Goal: Information Seeking & Learning: Learn about a topic

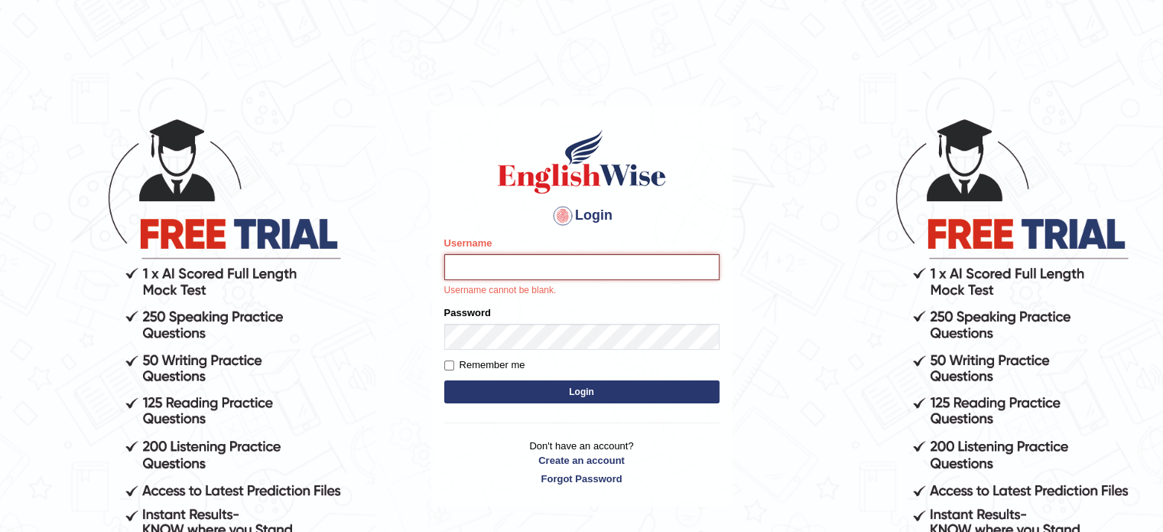
type input "namu12"
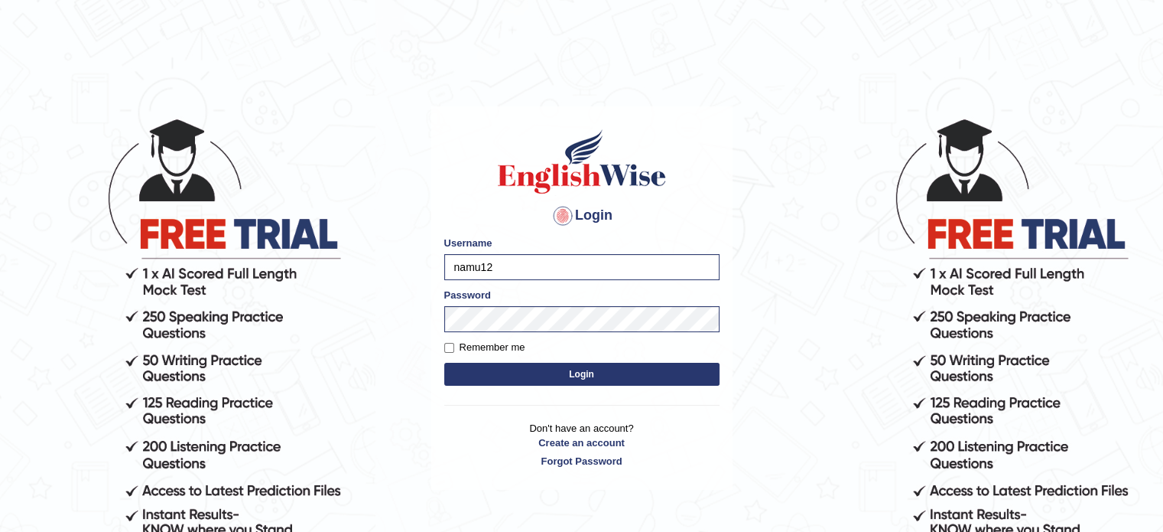
click at [600, 369] on button "Login" at bounding box center [581, 374] width 275 height 23
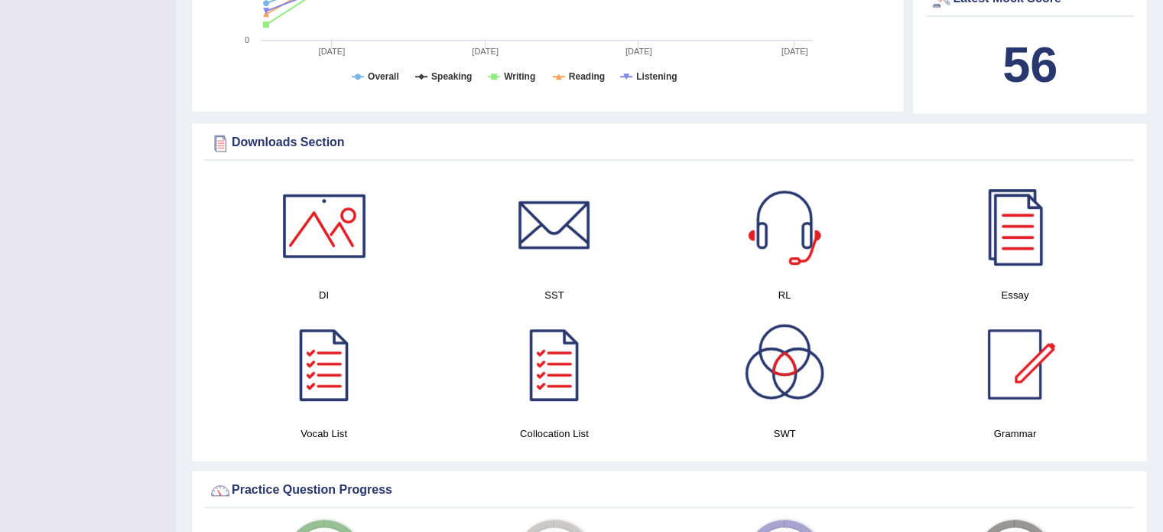
scroll to position [773, 0]
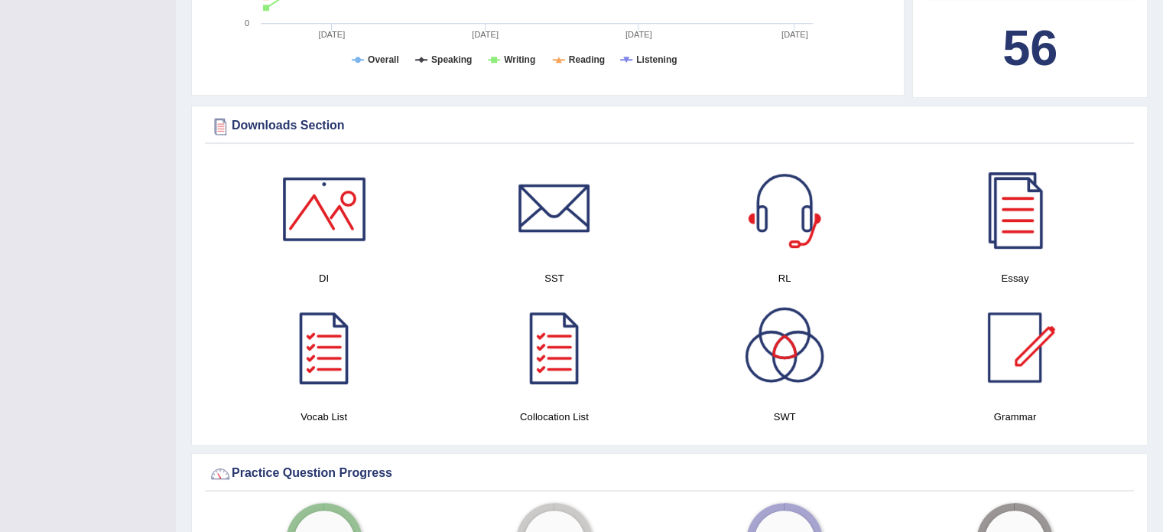
click at [317, 213] on div at bounding box center [324, 208] width 107 height 107
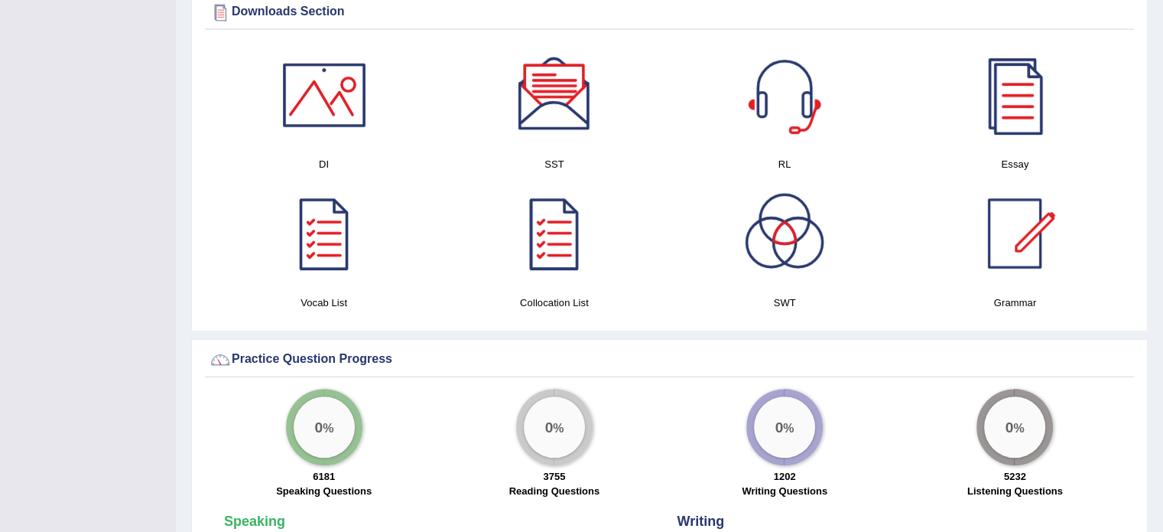
scroll to position [884, 0]
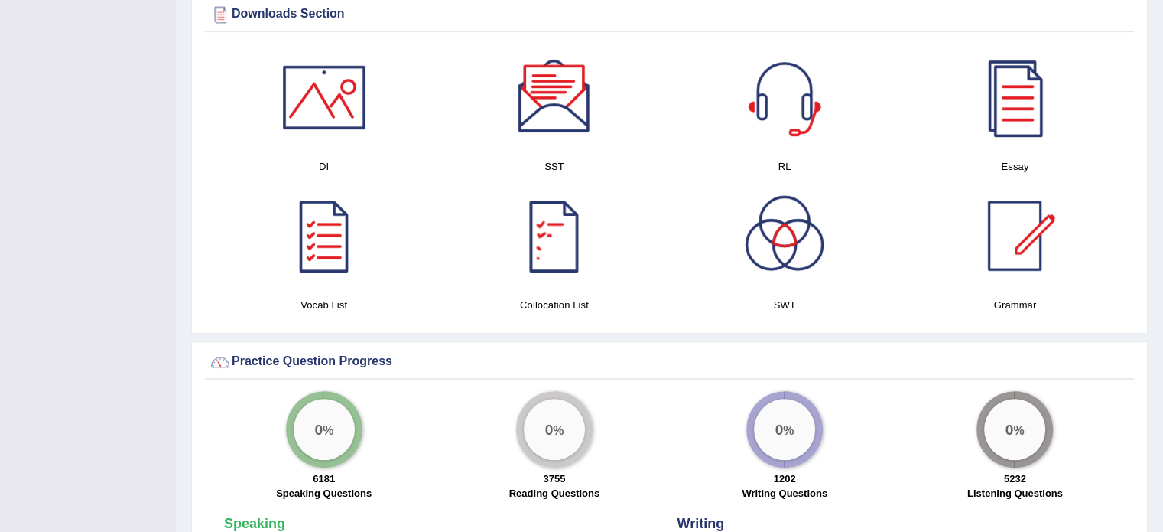
click at [568, 100] on div at bounding box center [554, 97] width 107 height 107
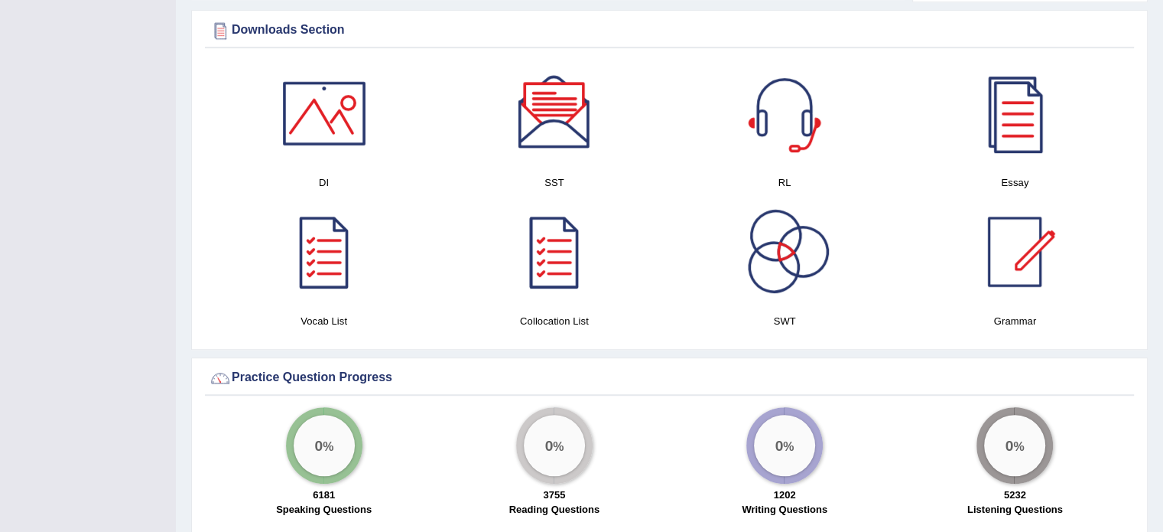
scroll to position [867, 0]
click at [1025, 156] on div at bounding box center [1015, 113] width 107 height 107
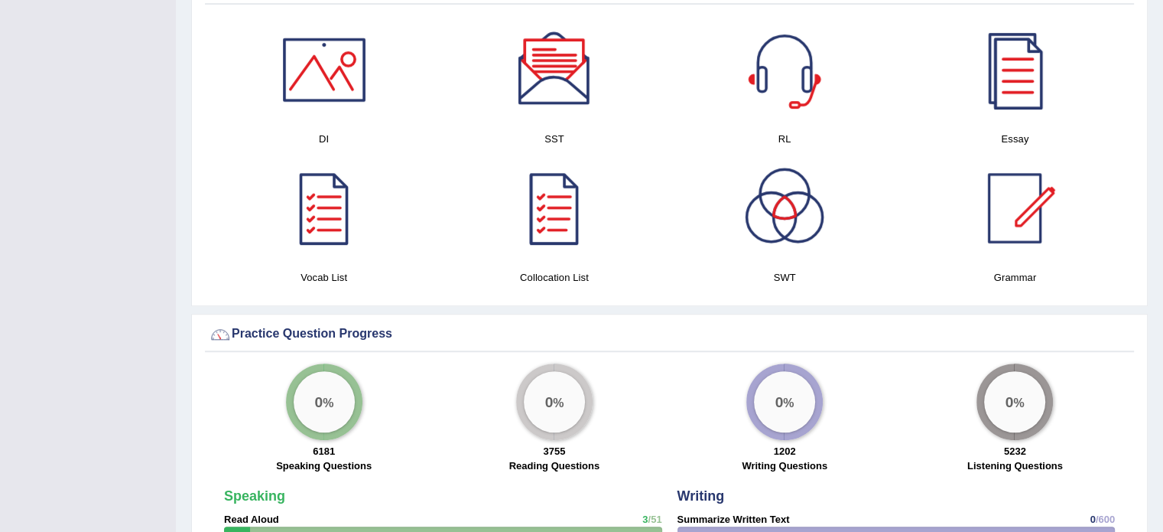
scroll to position [914, 0]
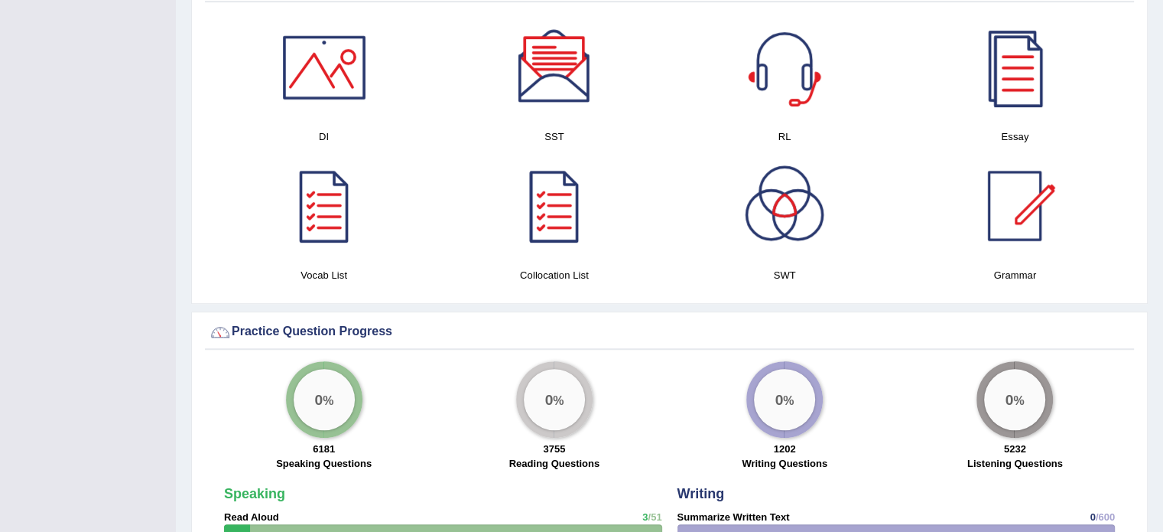
click at [791, 220] on div at bounding box center [784, 205] width 107 height 107
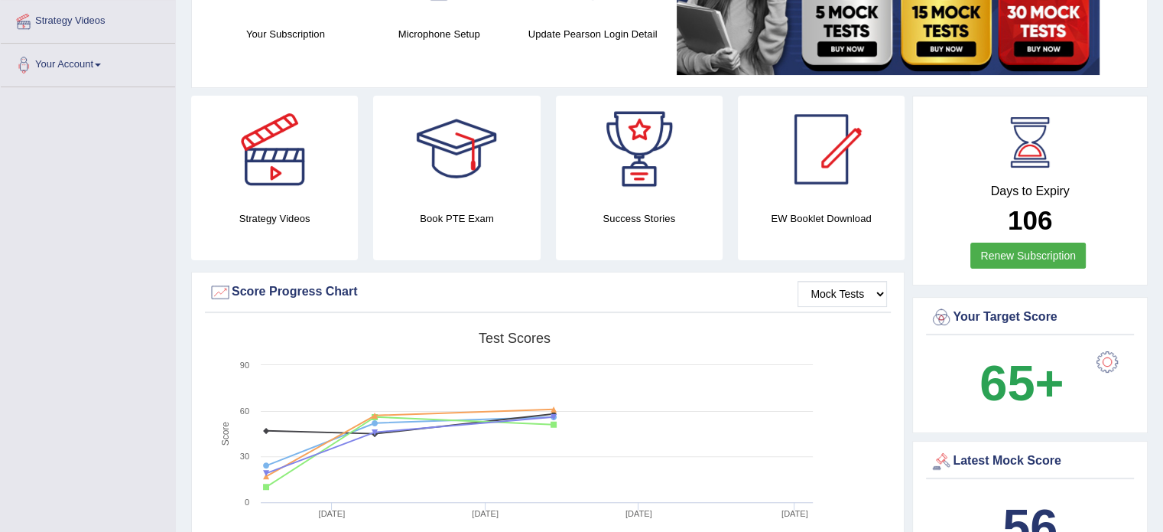
scroll to position [293, 0]
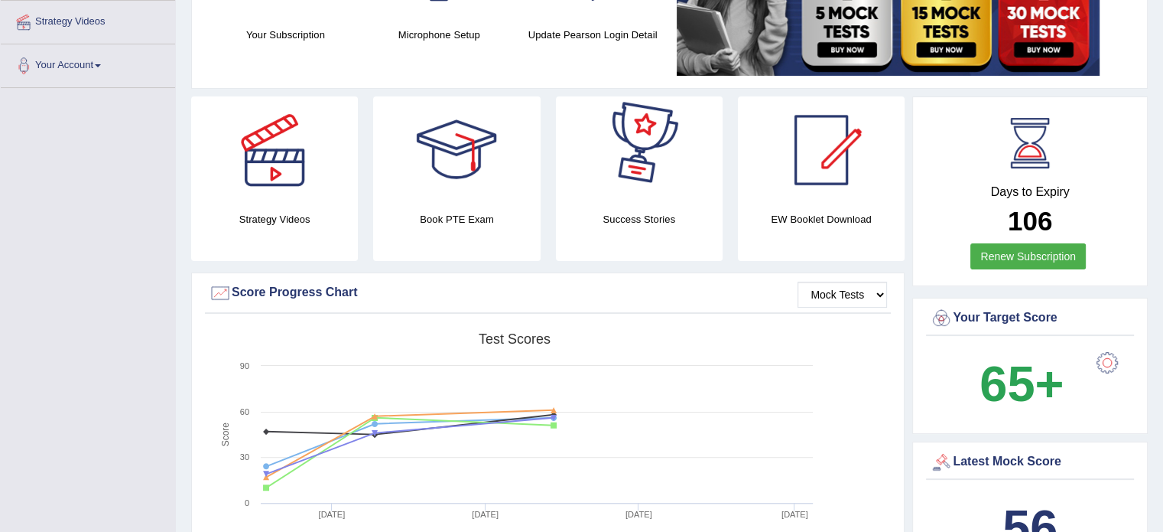
click at [815, 211] on h4 "EW Booklet Download" at bounding box center [821, 219] width 167 height 16
click at [820, 163] on div at bounding box center [821, 149] width 107 height 107
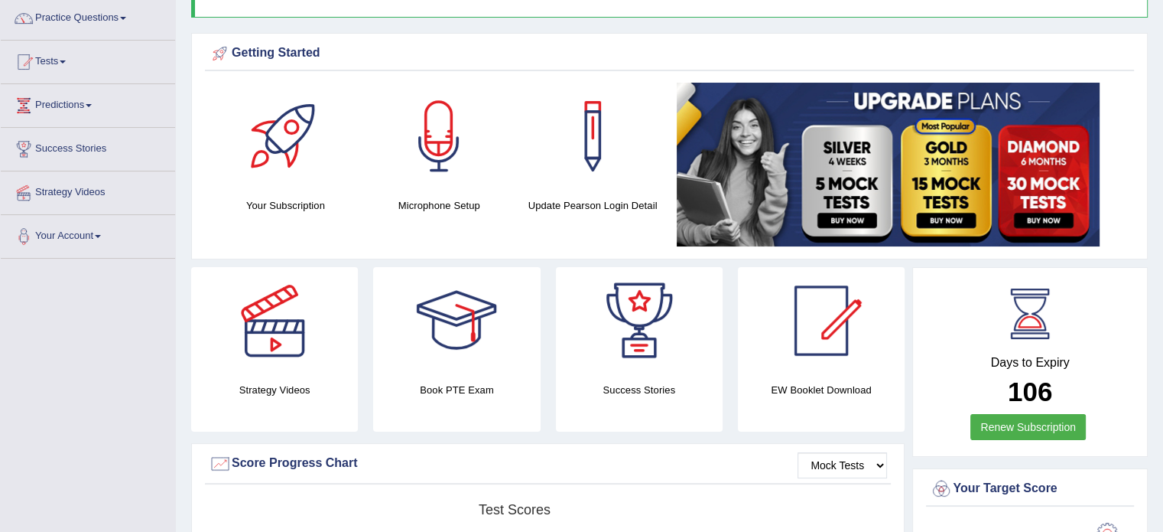
scroll to position [0, 0]
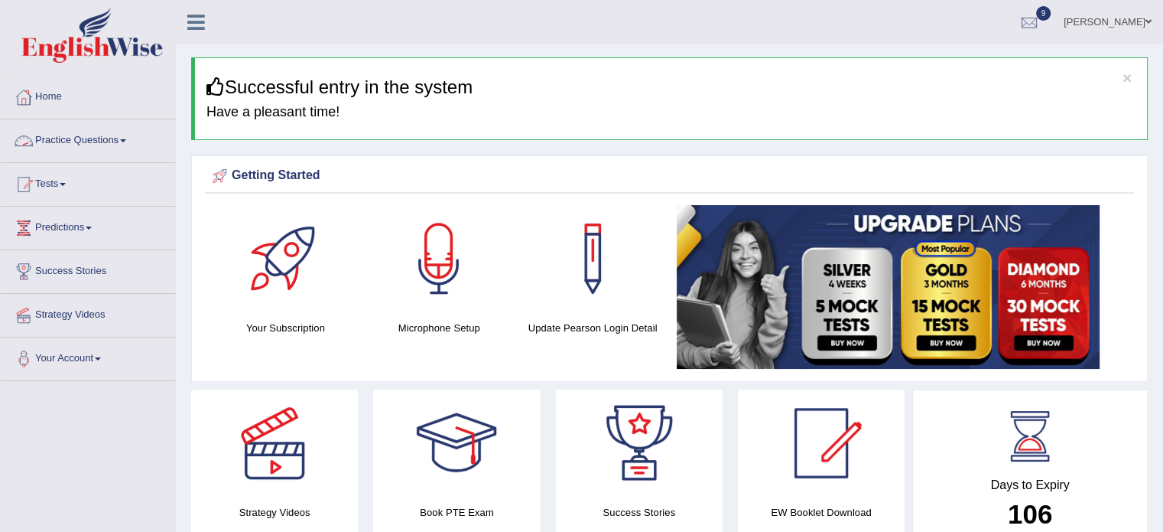
click at [130, 137] on link "Practice Questions" at bounding box center [88, 138] width 174 height 38
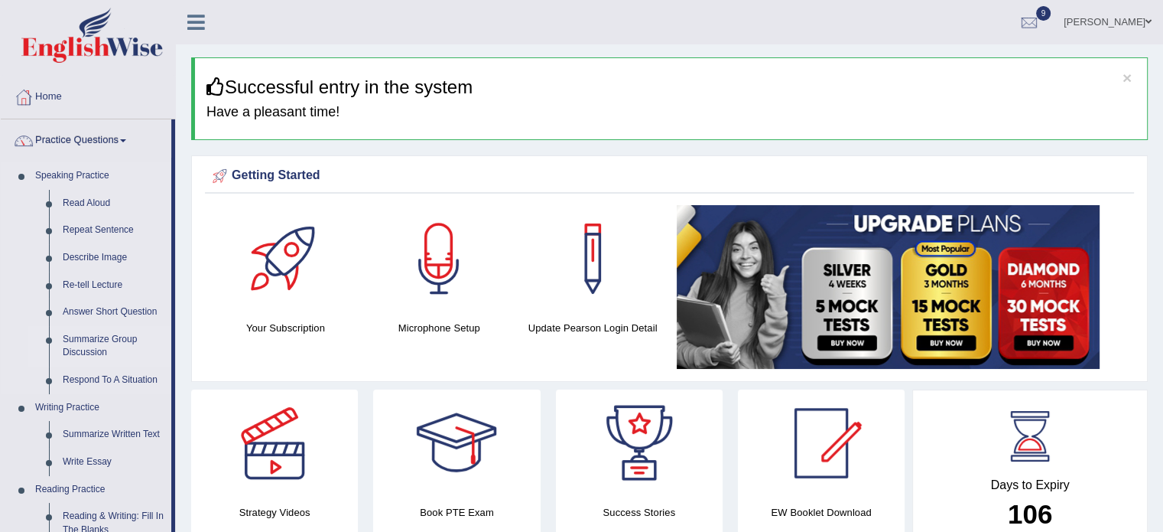
click at [98, 343] on link "Summarize Group Discussion" at bounding box center [114, 346] width 116 height 41
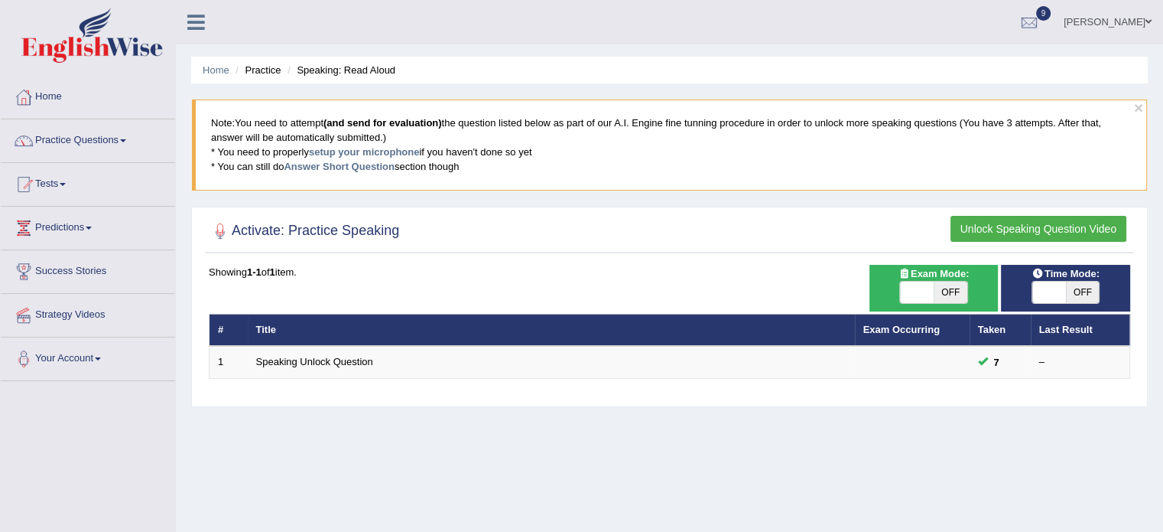
click at [926, 291] on span at bounding box center [917, 291] width 34 height 21
checkbox input "true"
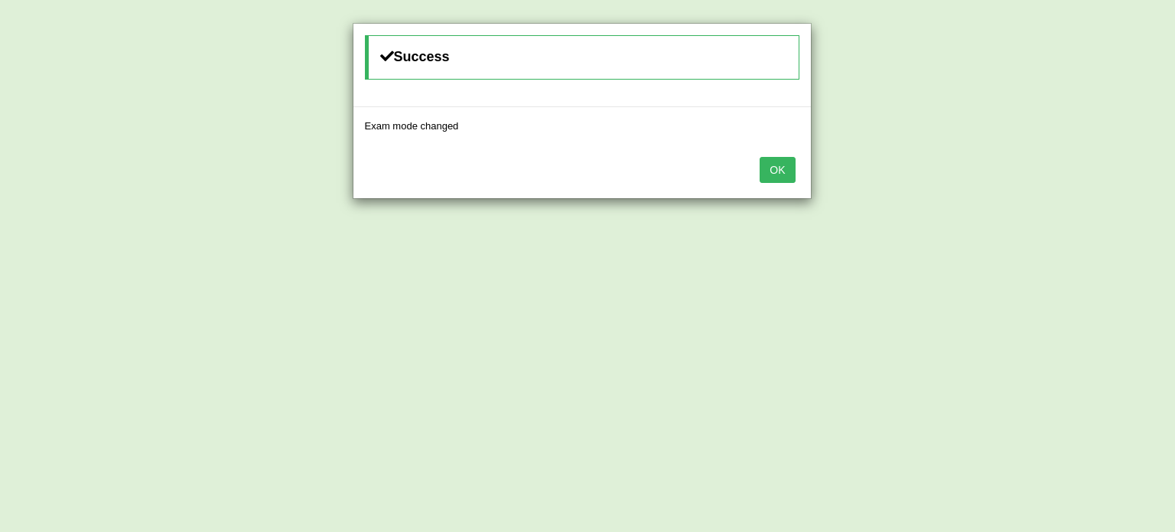
click at [786, 171] on button "OK" at bounding box center [777, 170] width 35 height 26
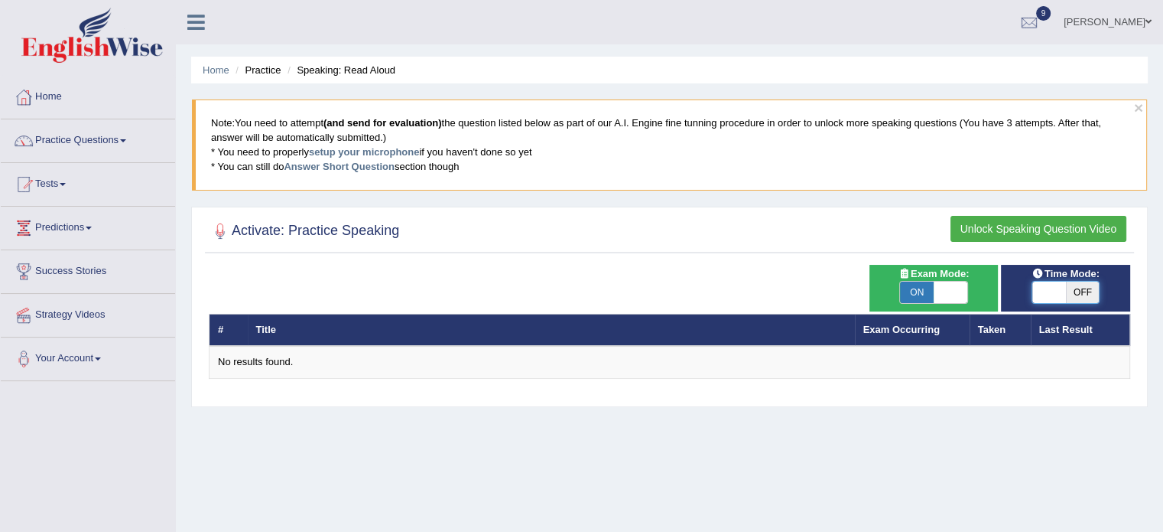
click at [1034, 286] on span at bounding box center [1050, 291] width 34 height 21
checkbox input "true"
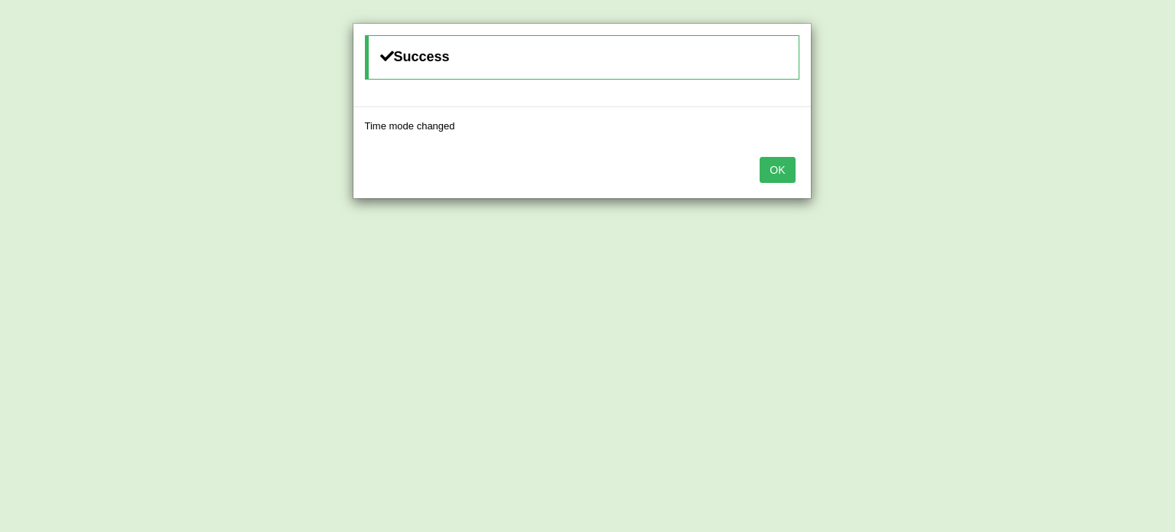
click at [778, 169] on button "OK" at bounding box center [777, 170] width 35 height 26
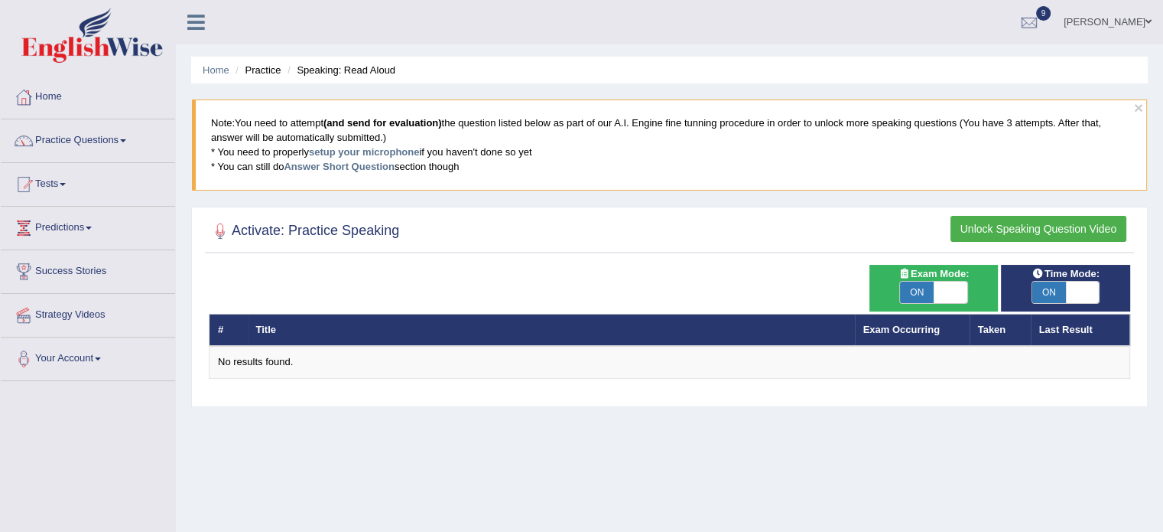
click at [1013, 225] on button "Unlock Speaking Question Video" at bounding box center [1039, 229] width 176 height 26
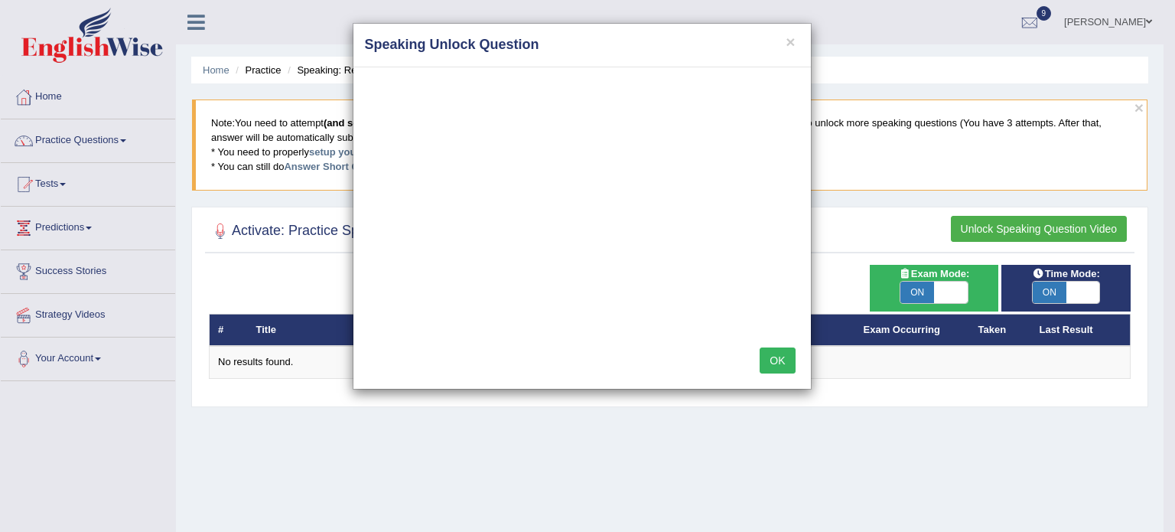
click at [773, 358] on button "OK" at bounding box center [777, 360] width 35 height 26
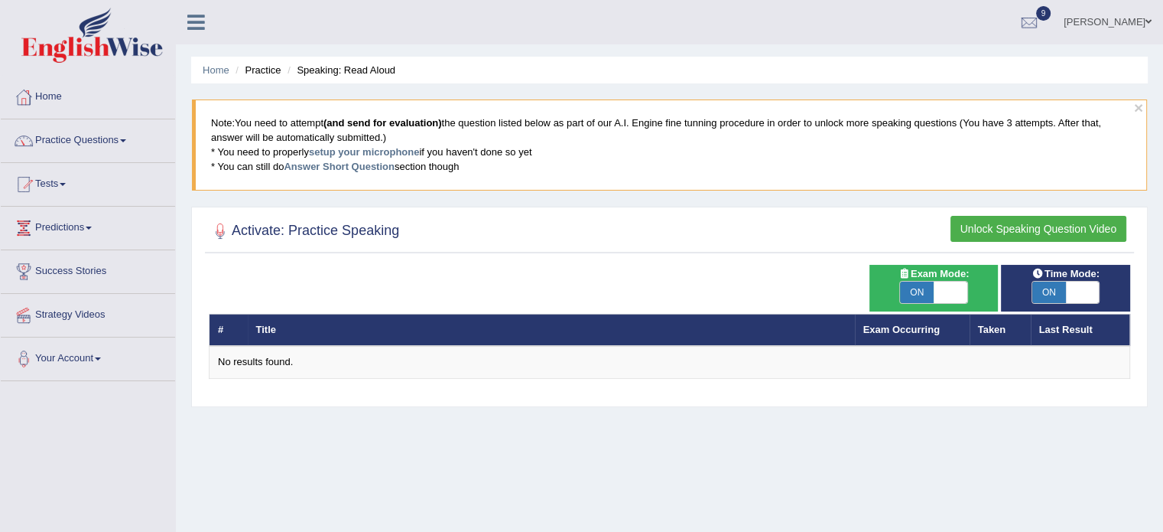
click at [1076, 229] on button "Unlock Speaking Question Video" at bounding box center [1039, 229] width 176 height 26
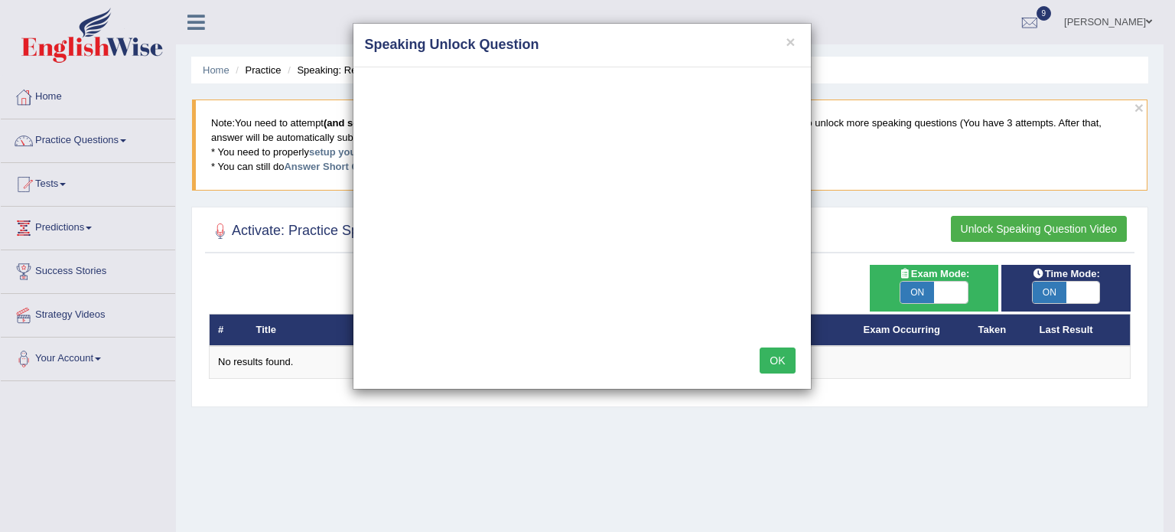
click at [765, 360] on button "OK" at bounding box center [777, 360] width 35 height 26
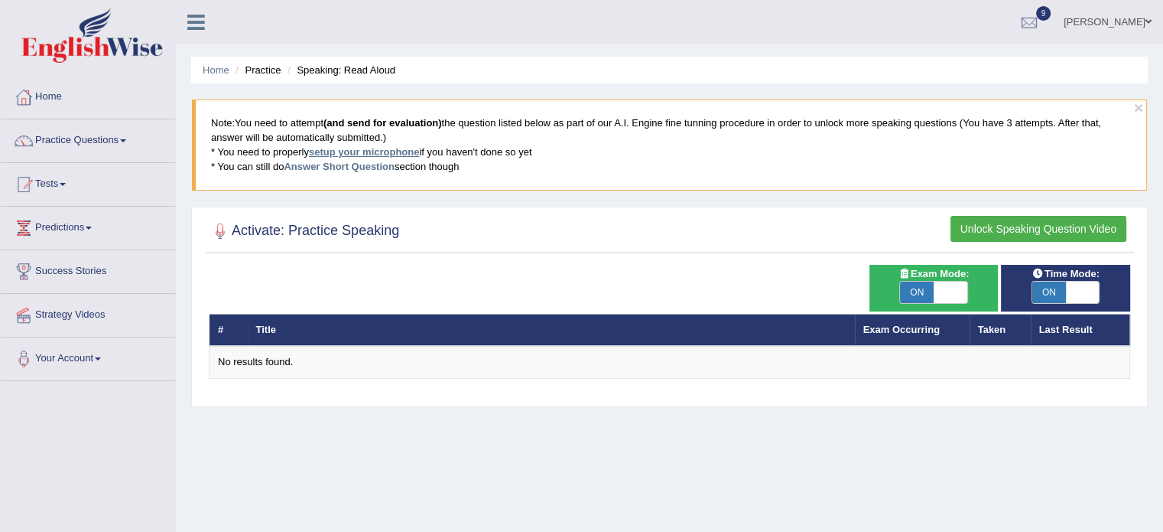
click at [361, 148] on link "setup your microphone" at bounding box center [364, 151] width 110 height 11
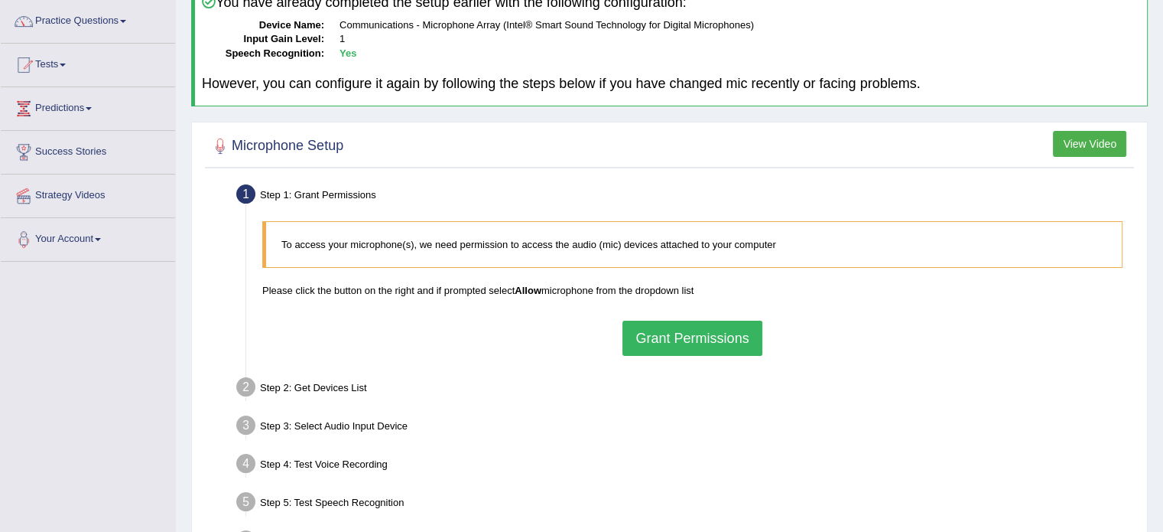
scroll to position [185, 0]
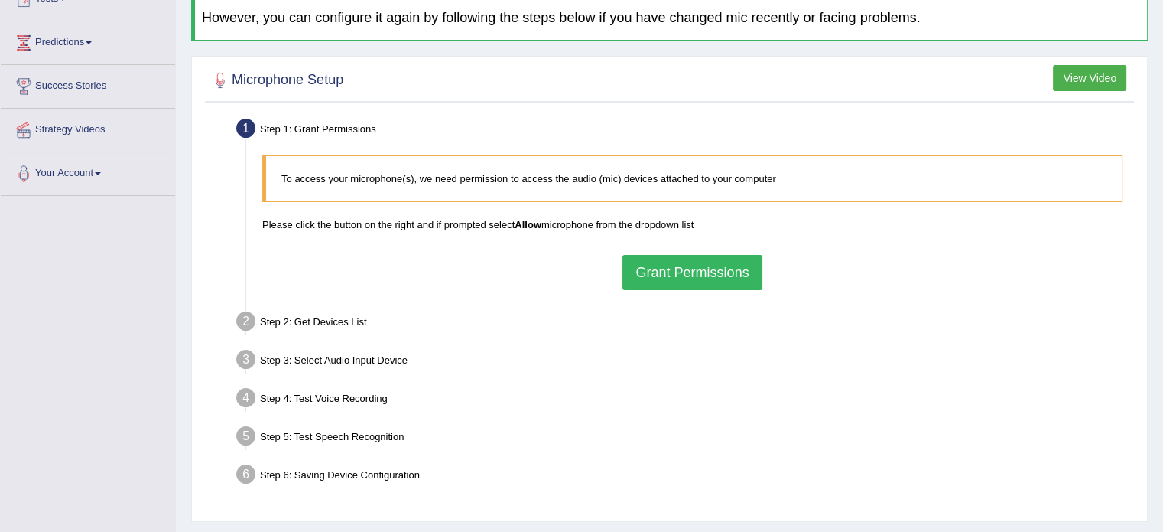
click at [688, 281] on button "Grant Permissions" at bounding box center [692, 272] width 139 height 35
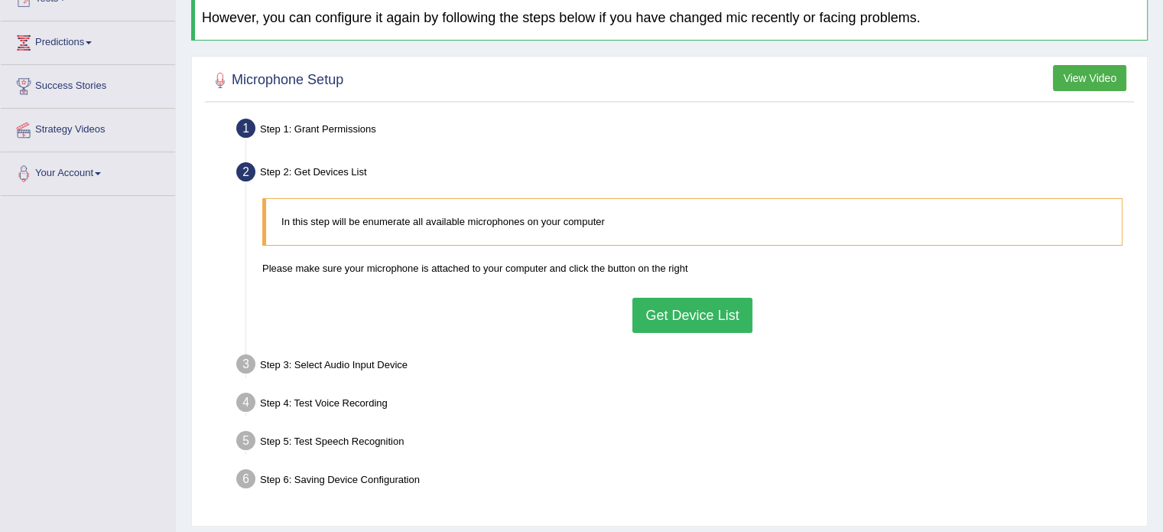
click at [655, 313] on button "Get Device List" at bounding box center [692, 315] width 119 height 35
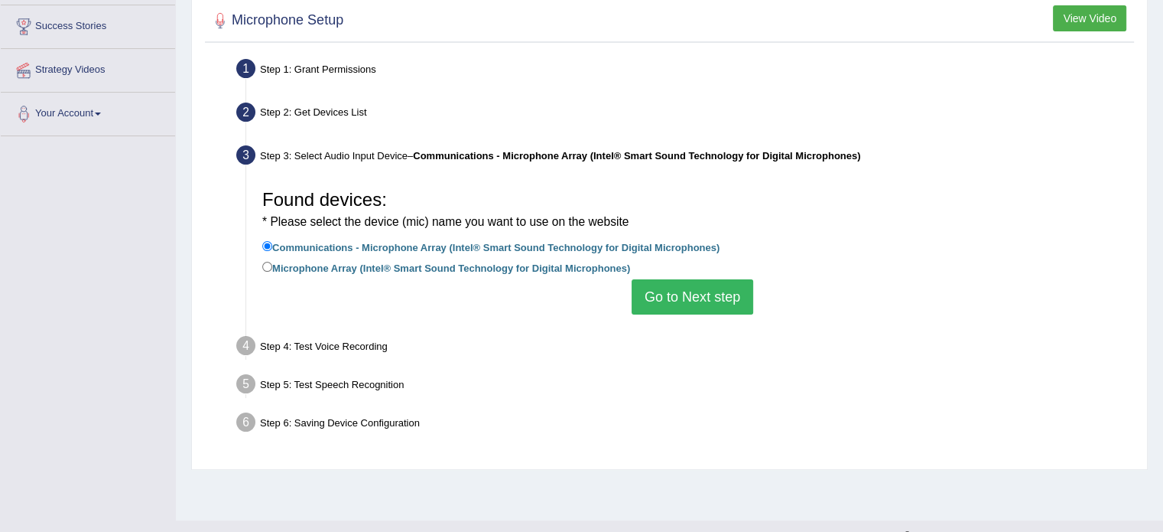
scroll to position [246, 0]
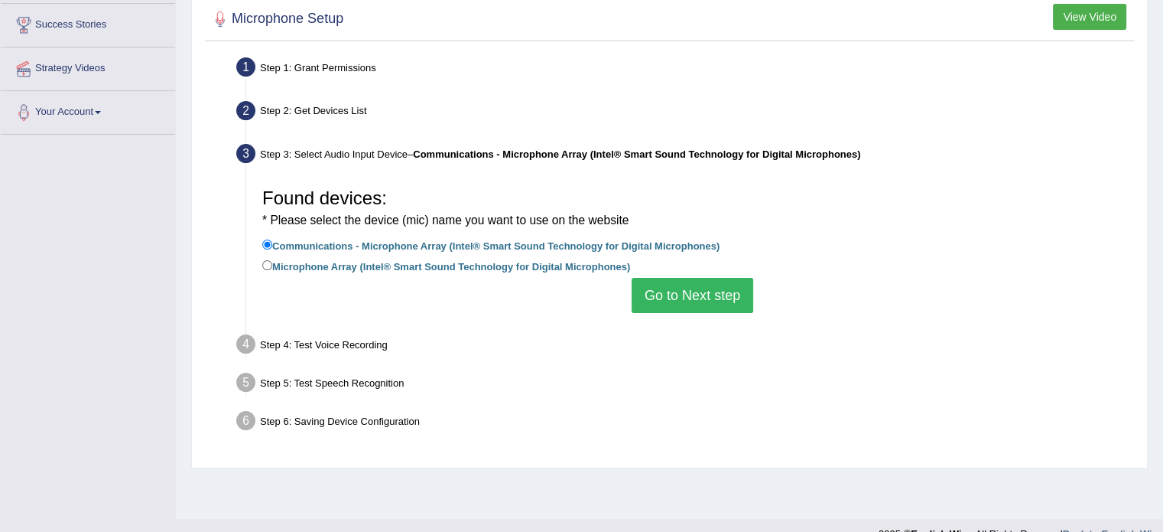
click at [669, 289] on button "Go to Next step" at bounding box center [693, 295] width 122 height 35
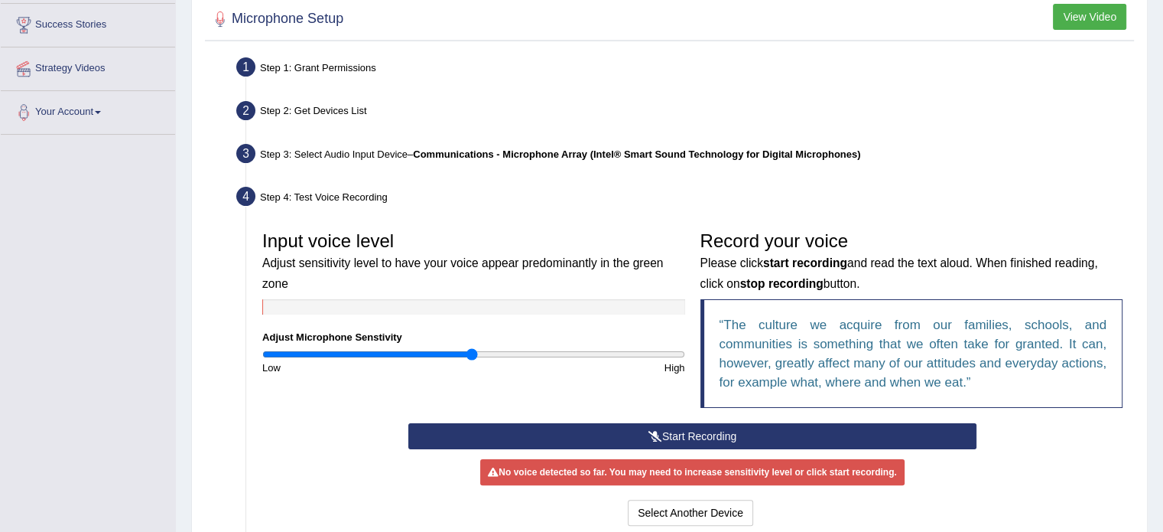
scroll to position [408, 0]
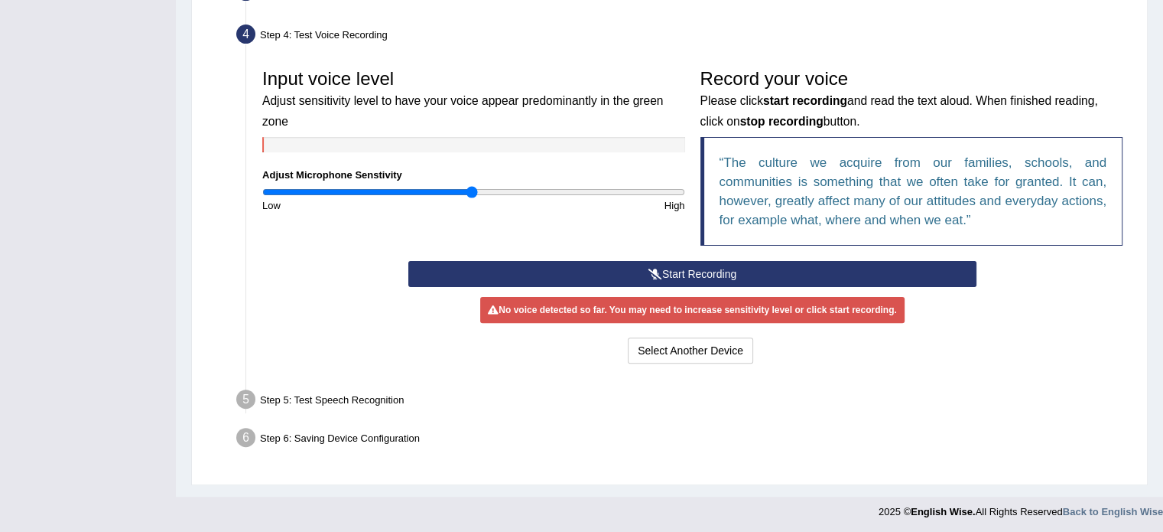
click at [695, 271] on button "Start Recording" at bounding box center [692, 274] width 568 height 26
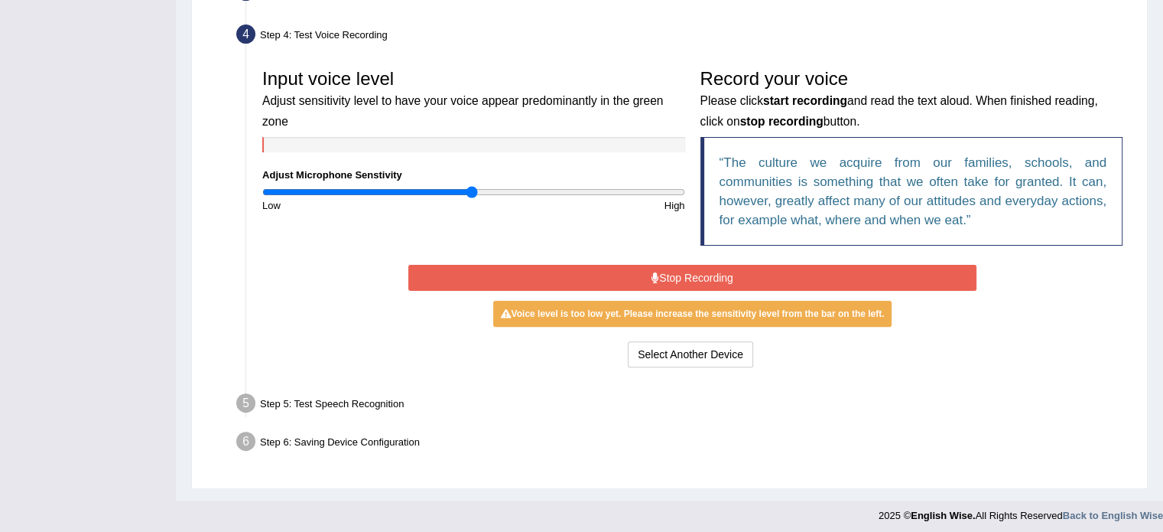
click at [708, 268] on button "Stop Recording" at bounding box center [692, 278] width 568 height 26
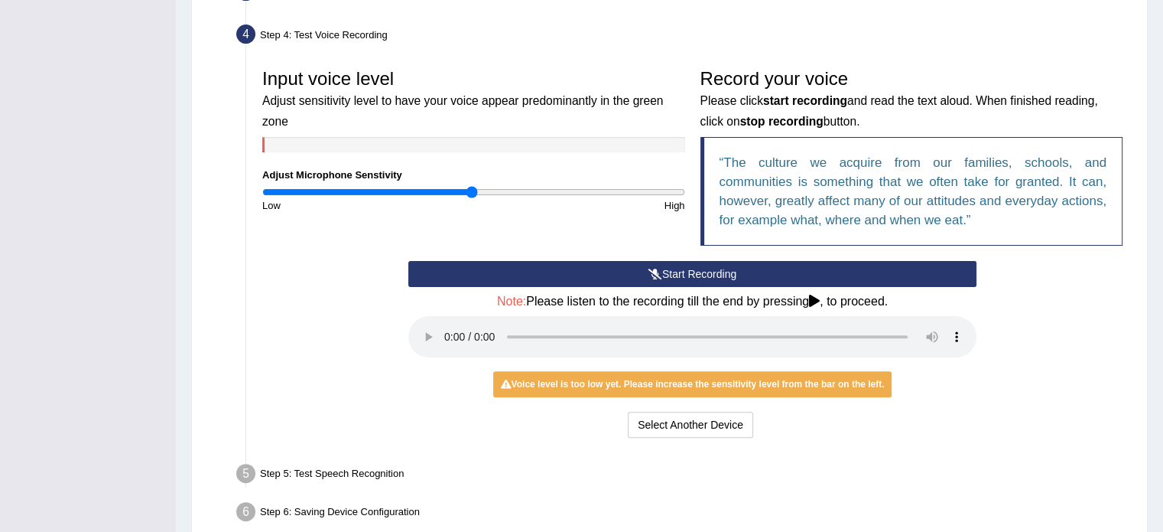
click at [707, 270] on button "Start Recording" at bounding box center [692, 274] width 568 height 26
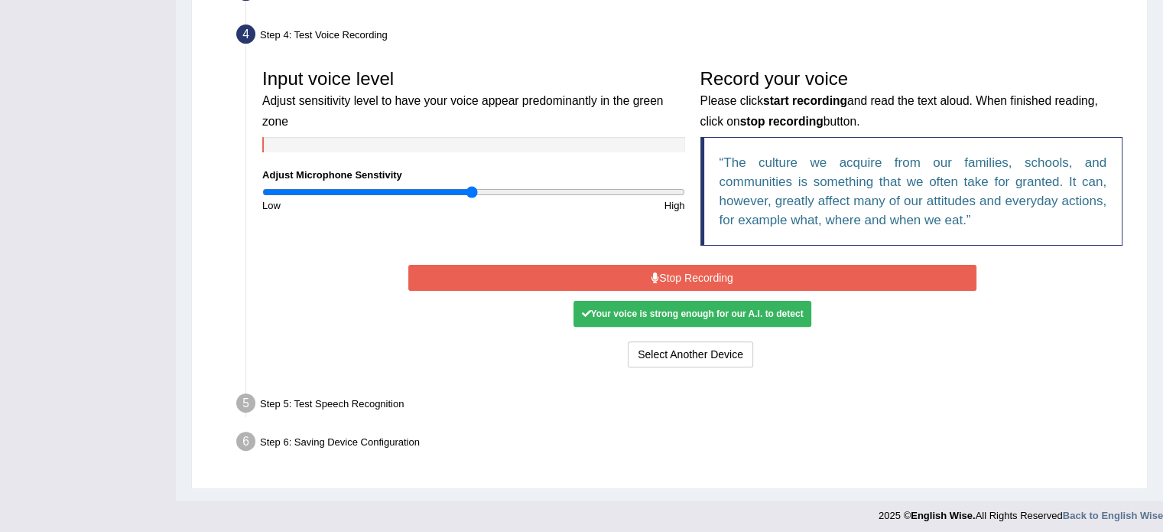
click at [724, 272] on button "Stop Recording" at bounding box center [692, 278] width 568 height 26
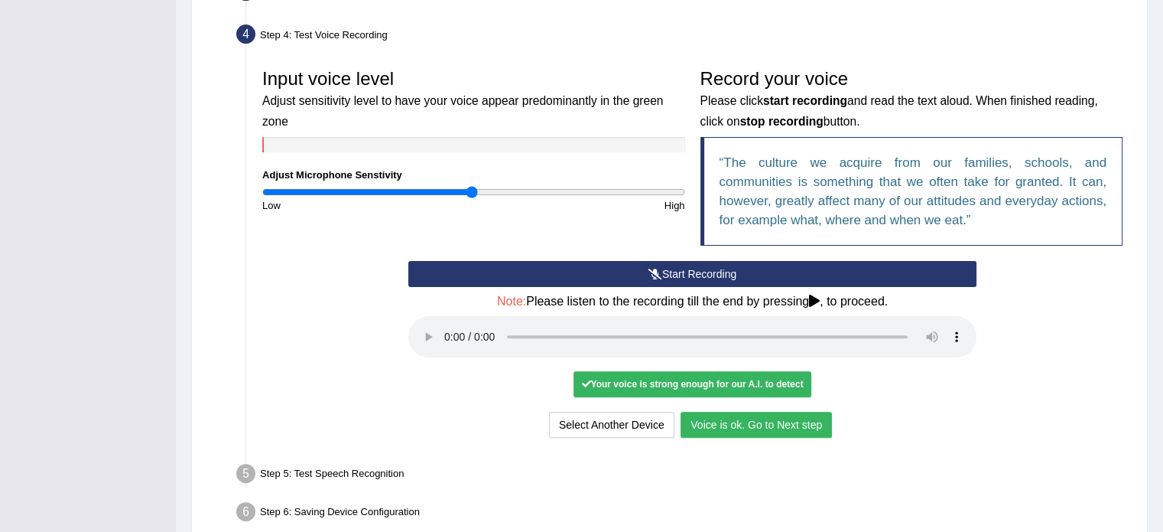
click at [709, 415] on button "Voice is ok. Go to Next step" at bounding box center [756, 425] width 151 height 26
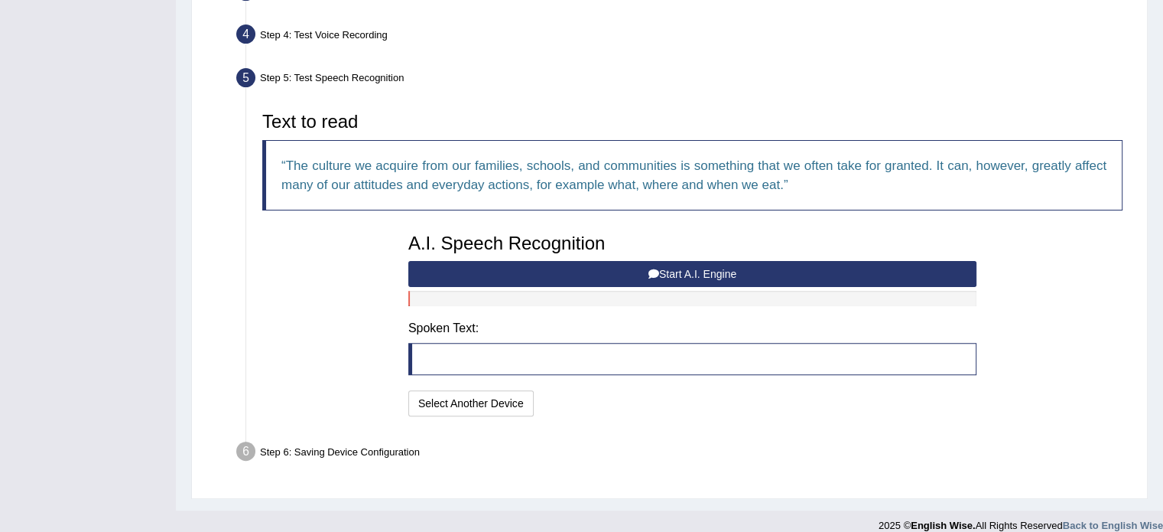
click at [664, 262] on button "Start A.I. Engine" at bounding box center [692, 274] width 568 height 26
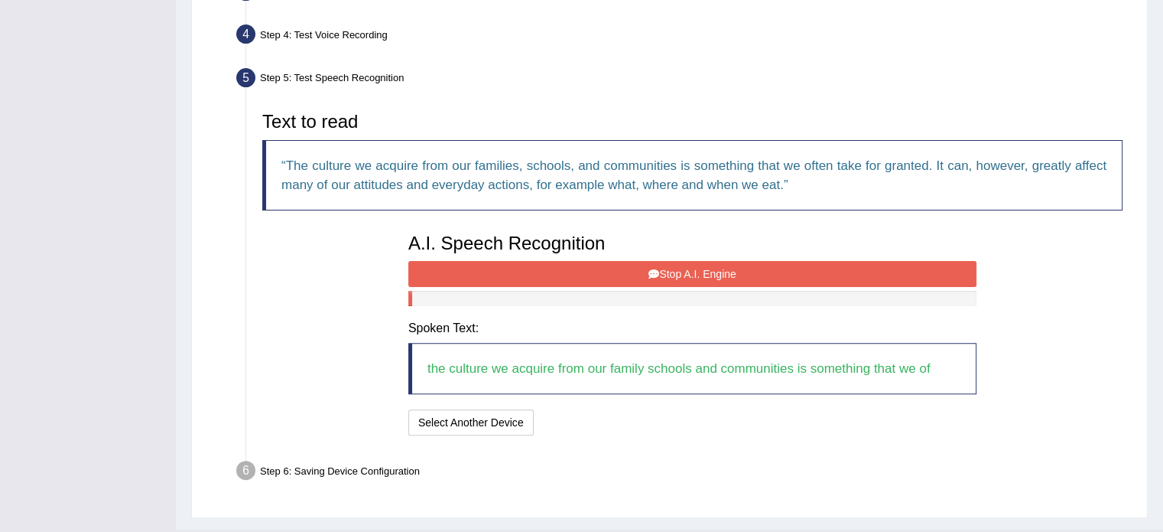
click at [664, 262] on button "Stop A.I. Engine" at bounding box center [692, 274] width 568 height 26
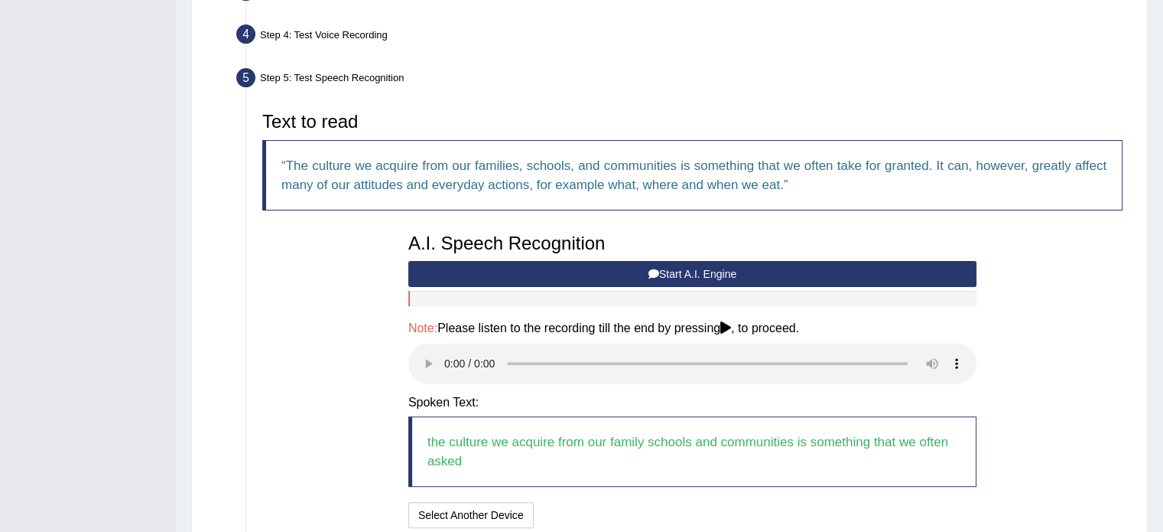
scroll to position [535, 0]
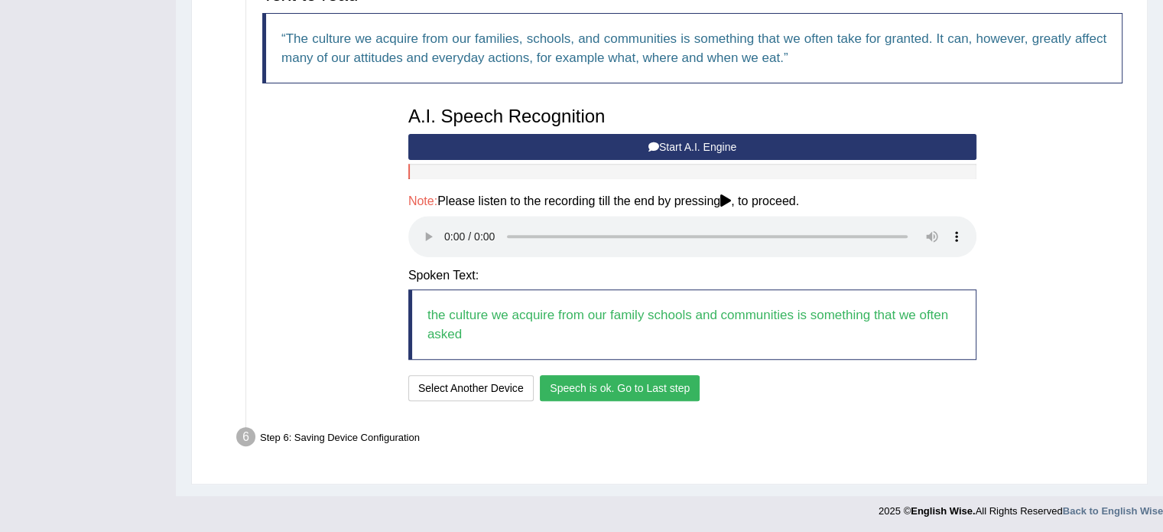
click at [600, 388] on button "Speech is ok. Go to Last step" at bounding box center [620, 388] width 160 height 26
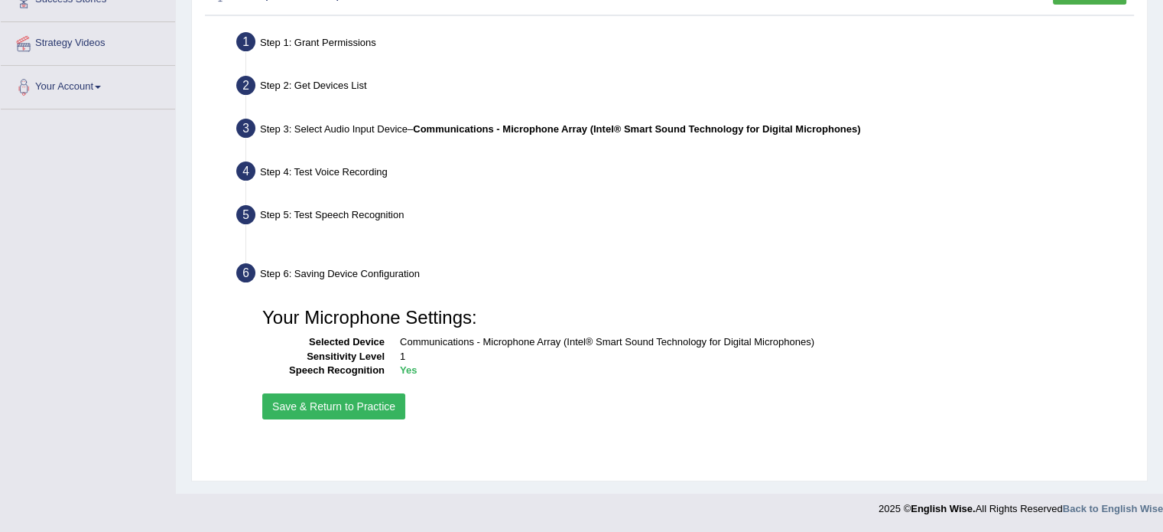
scroll to position [272, 0]
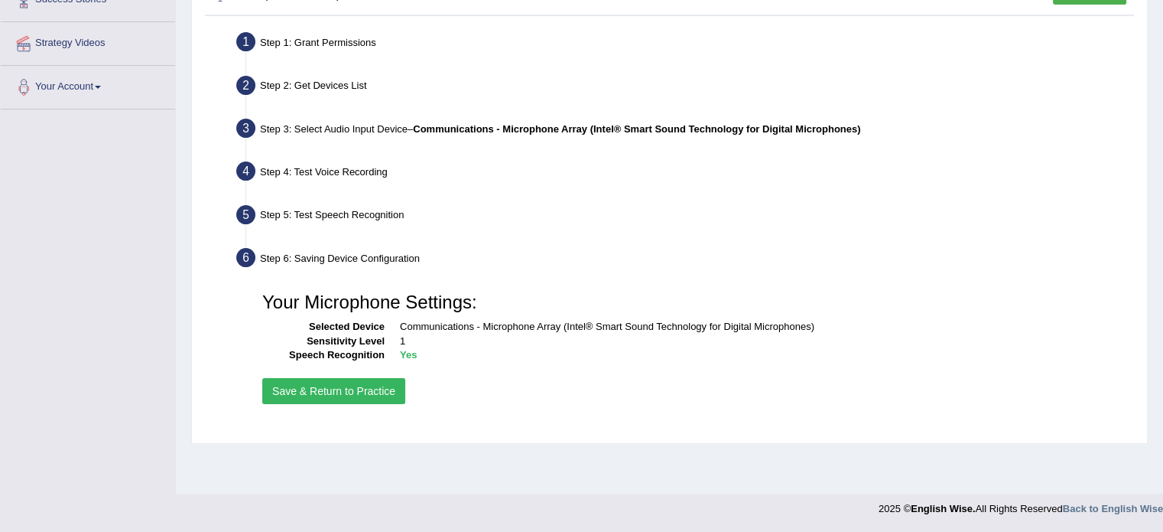
click at [366, 388] on button "Save & Return to Practice" at bounding box center [333, 391] width 143 height 26
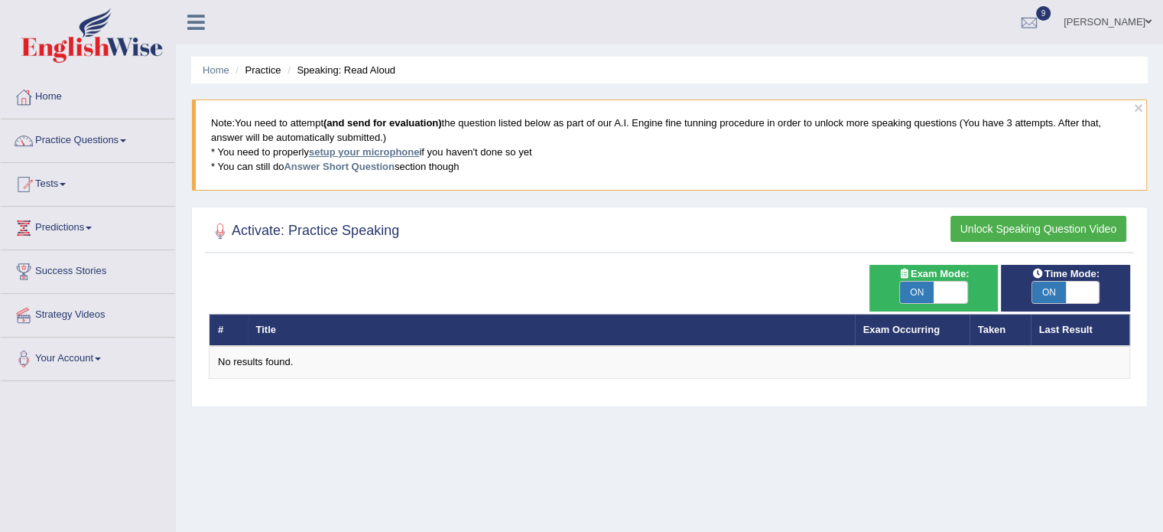
click at [390, 146] on link "setup your microphone" at bounding box center [364, 151] width 110 height 11
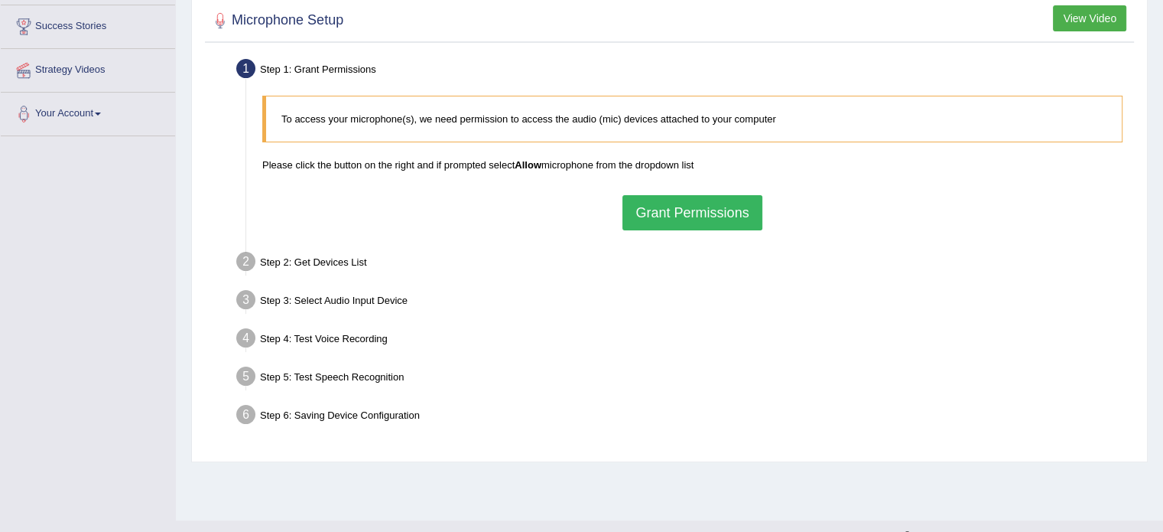
scroll to position [242, 0]
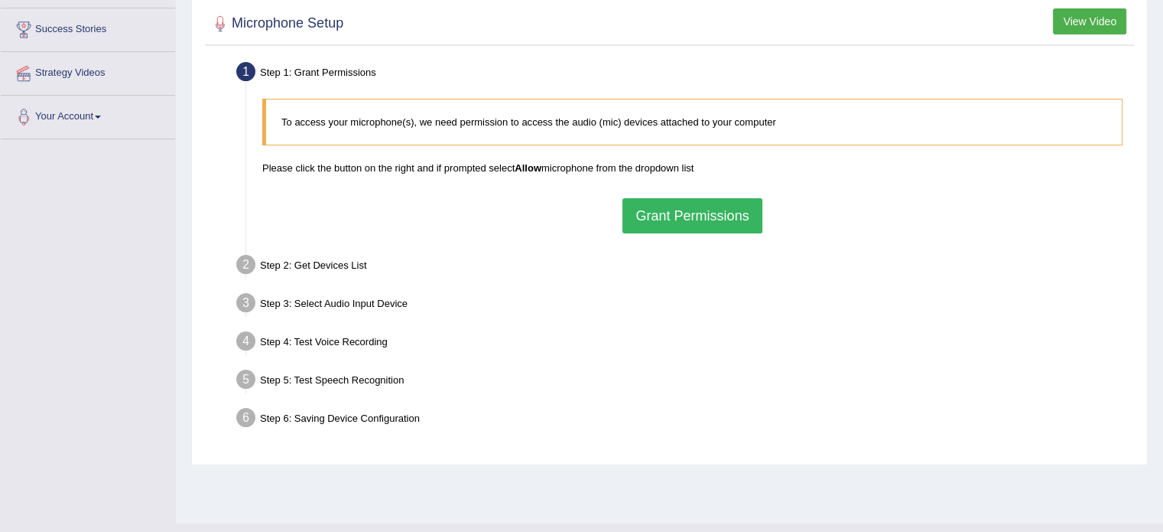
click at [533, 164] on b "Allow" at bounding box center [528, 167] width 27 height 11
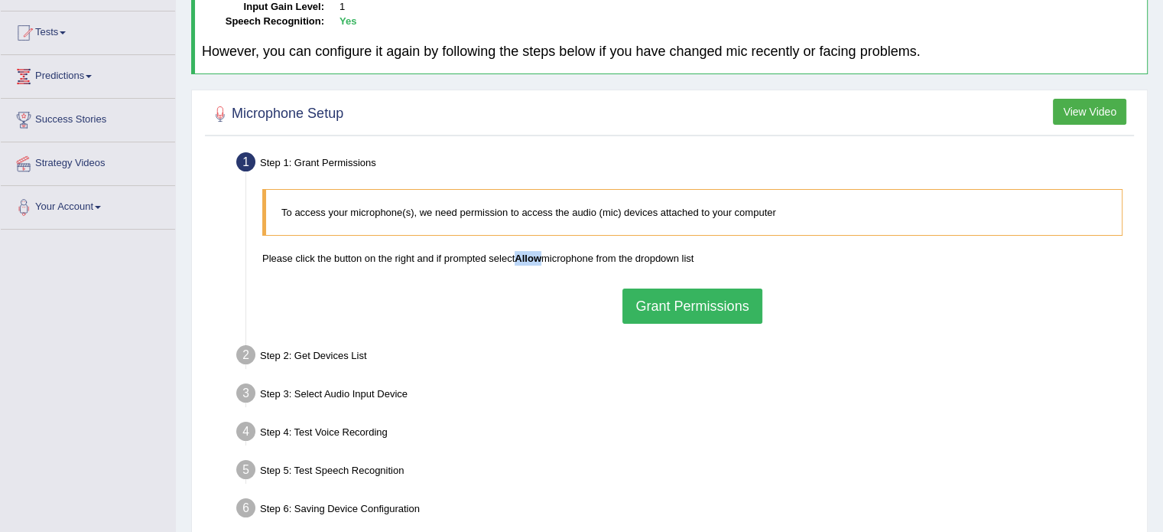
scroll to position [150, 0]
click at [643, 308] on button "Grant Permissions" at bounding box center [692, 307] width 139 height 35
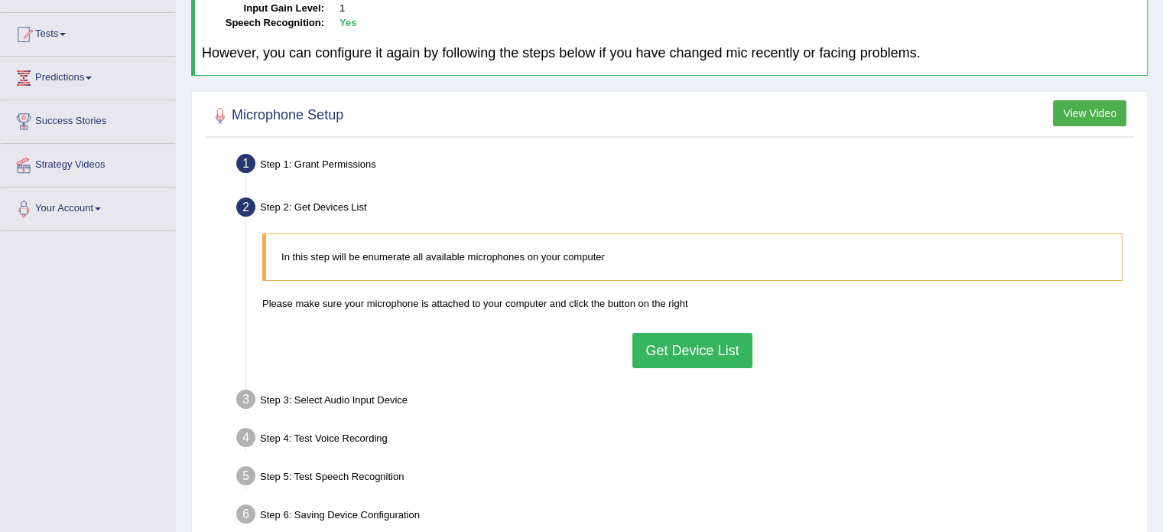
click at [654, 342] on button "Get Device List" at bounding box center [692, 350] width 119 height 35
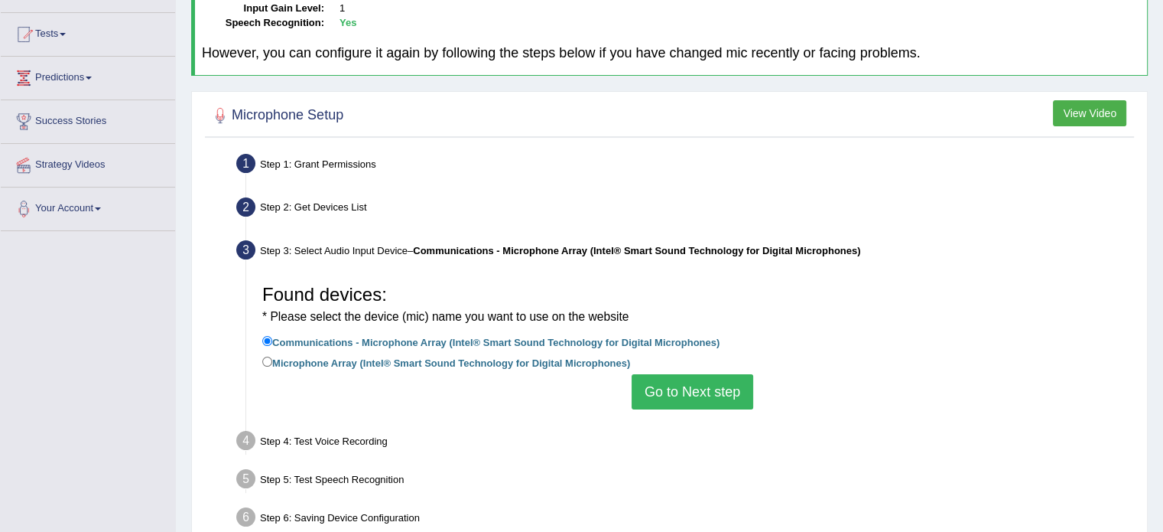
click at [655, 382] on button "Go to Next step" at bounding box center [693, 391] width 122 height 35
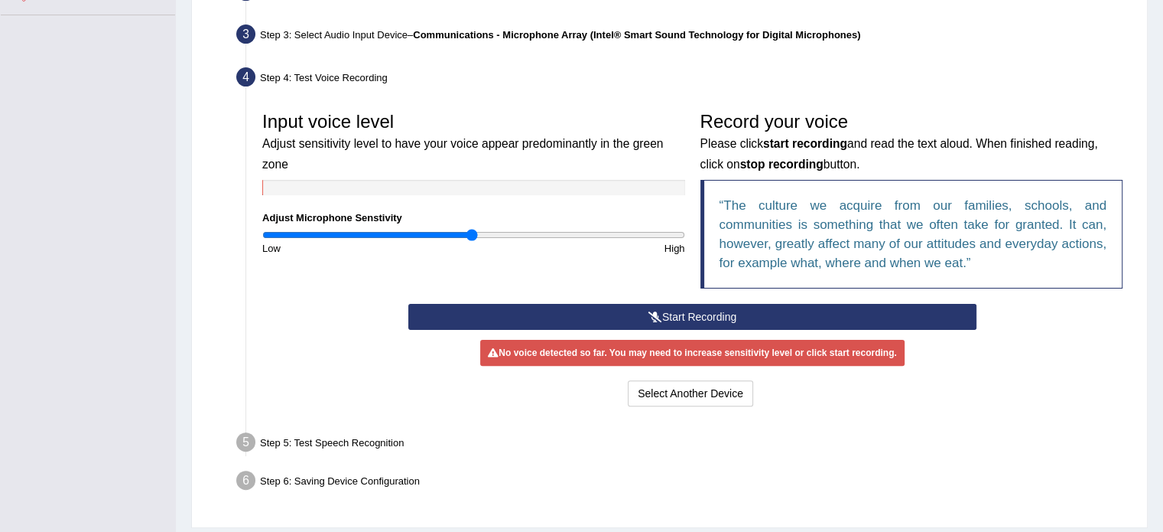
scroll to position [405, 0]
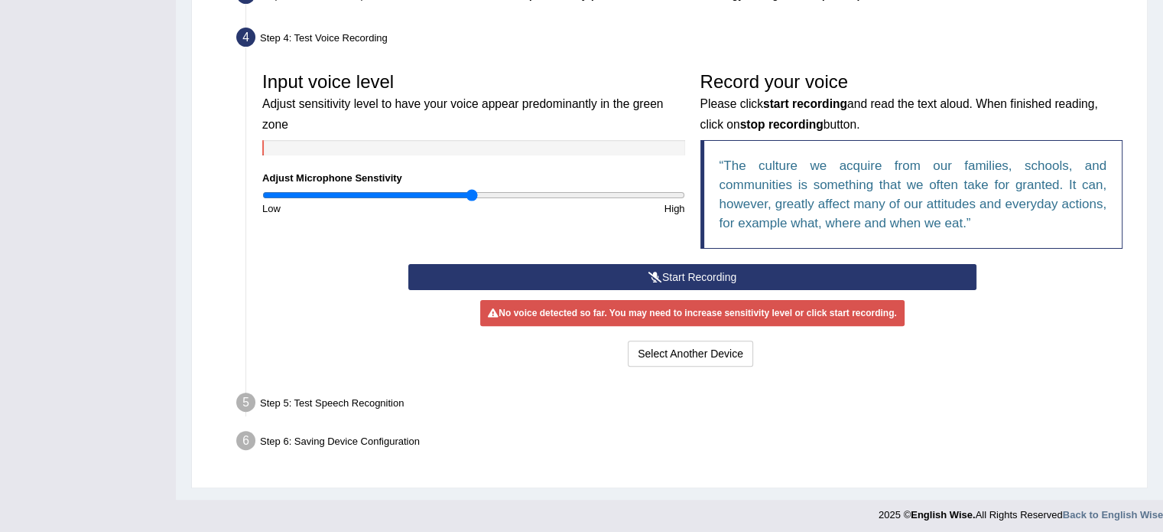
click at [734, 265] on button "Start Recording" at bounding box center [692, 277] width 568 height 26
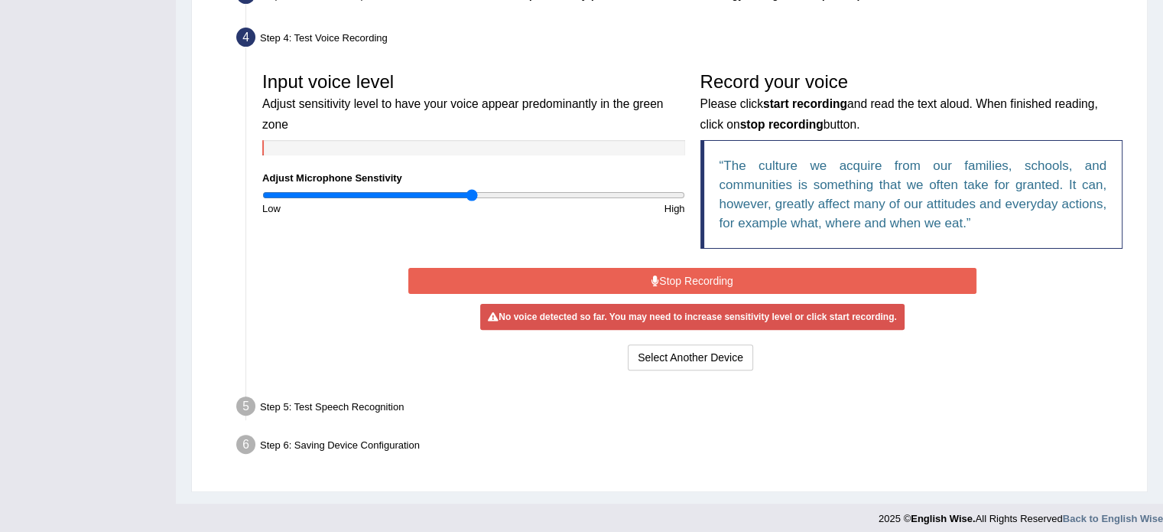
click at [728, 273] on button "Stop Recording" at bounding box center [692, 281] width 568 height 26
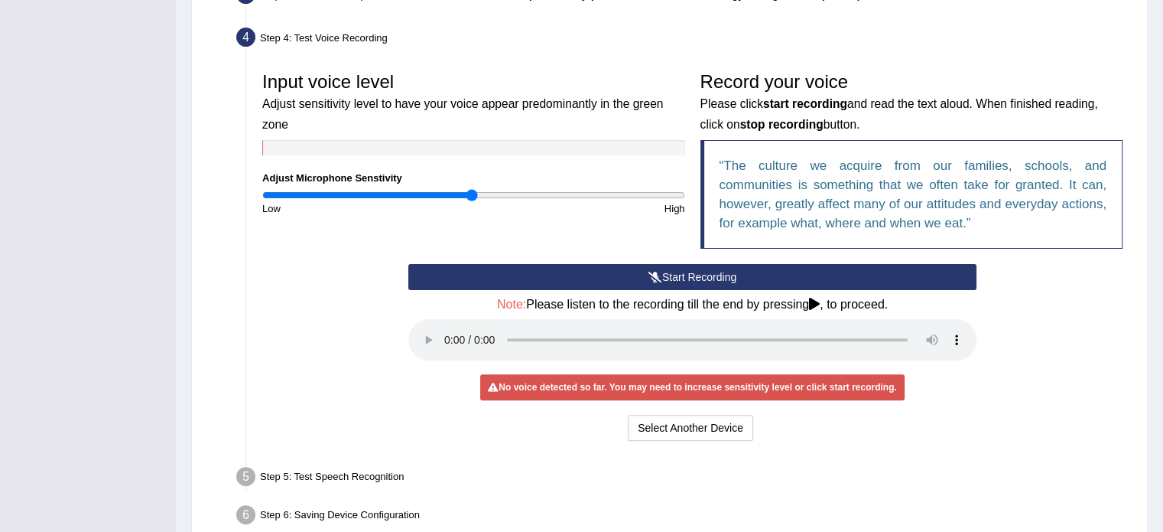
click at [722, 275] on button "Start Recording" at bounding box center [692, 277] width 568 height 26
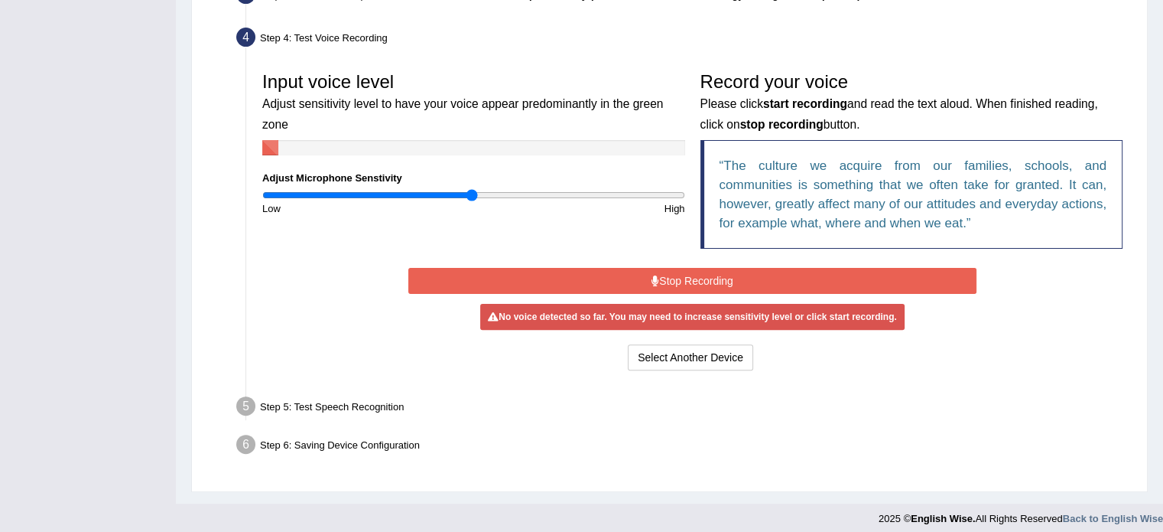
click at [722, 275] on button "Stop Recording" at bounding box center [692, 281] width 568 height 26
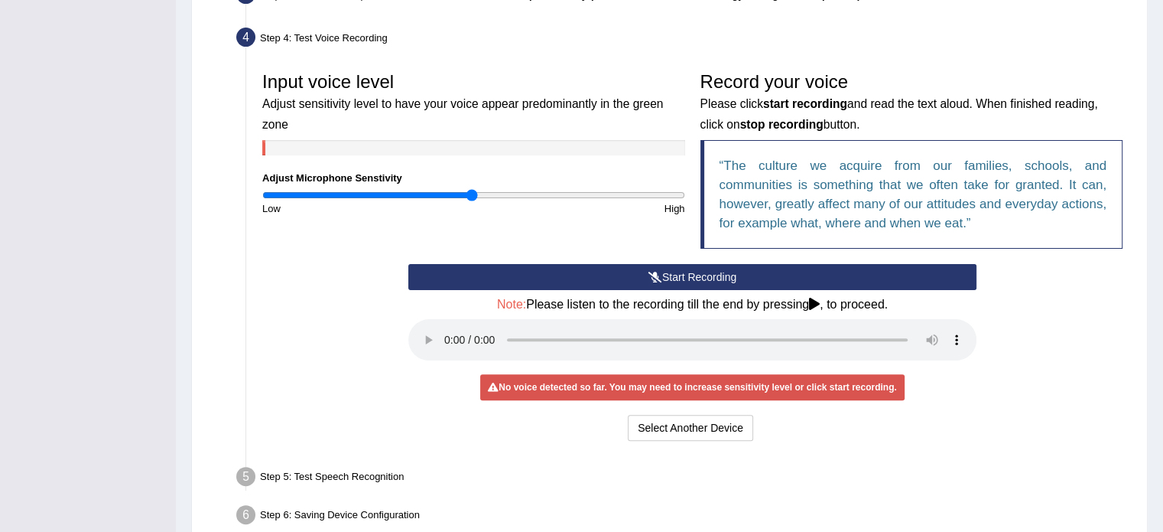
click at [722, 275] on button "Start Recording" at bounding box center [692, 277] width 568 height 26
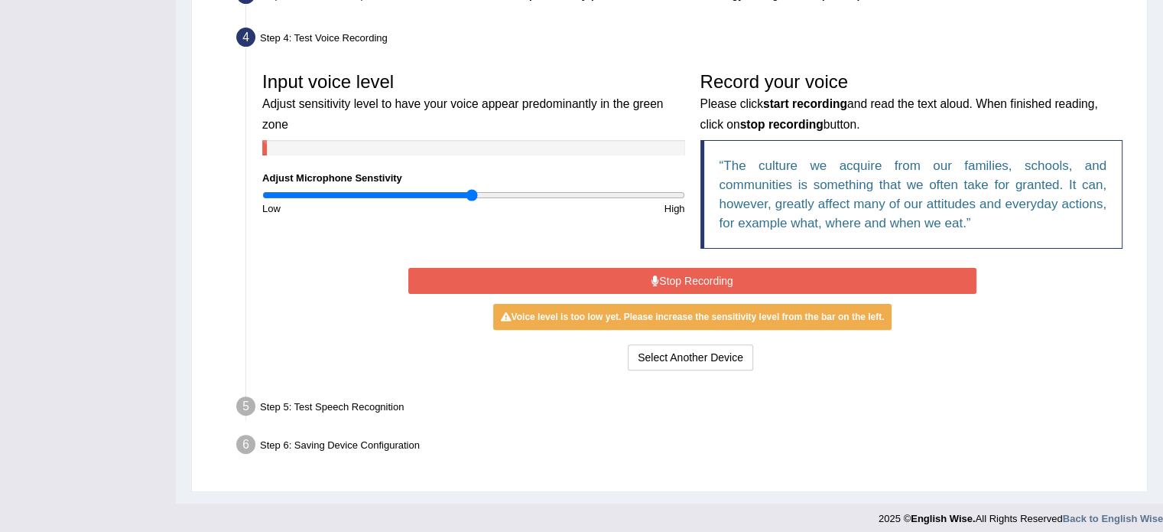
click at [792, 433] on div "Step 6: Saving Device Configuration" at bounding box center [684, 447] width 911 height 34
click at [749, 282] on button "Stop Recording" at bounding box center [692, 281] width 568 height 26
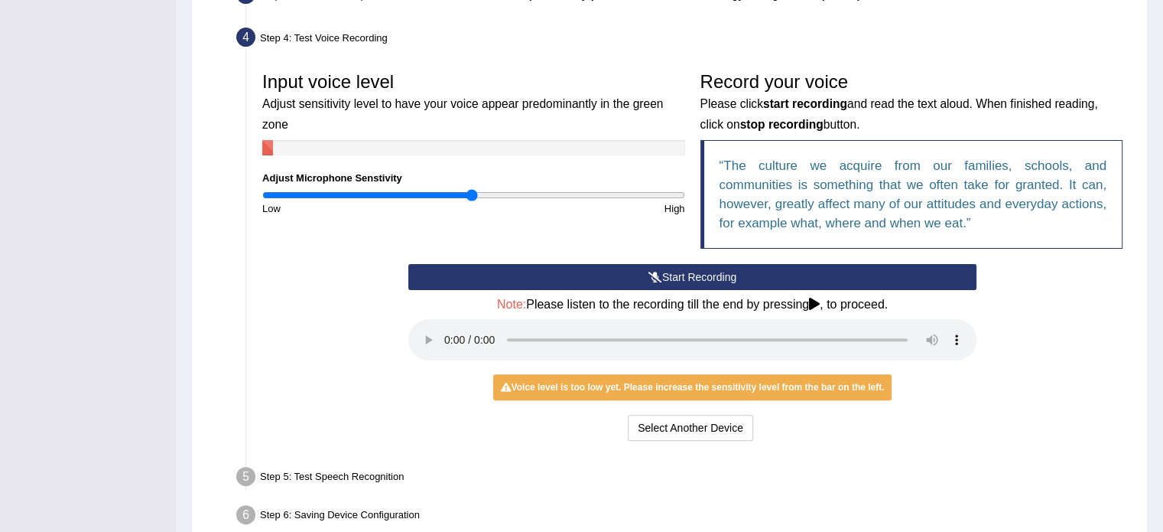
click at [655, 275] on icon at bounding box center [656, 277] width 14 height 11
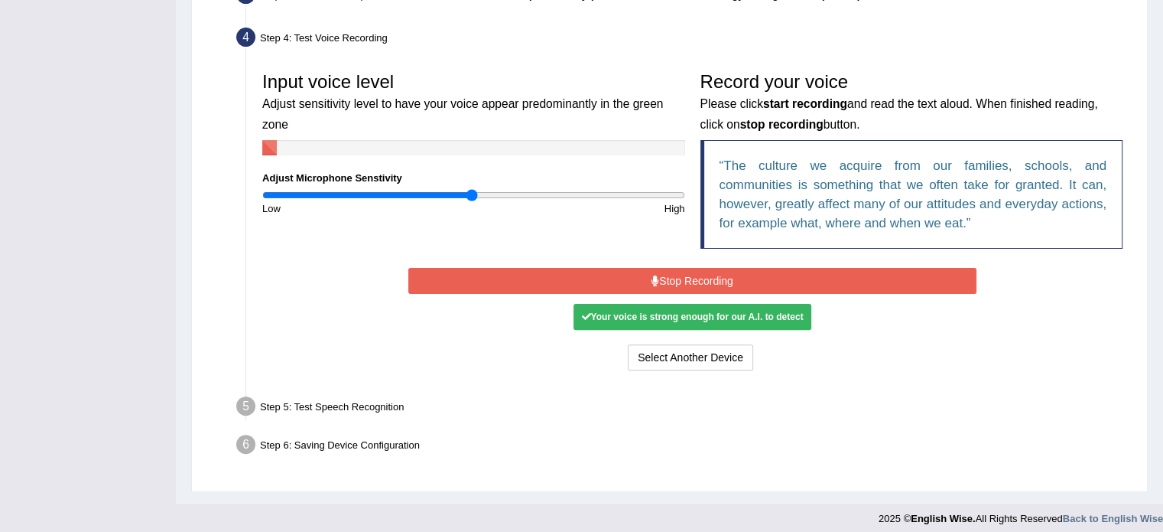
click at [688, 276] on button "Stop Recording" at bounding box center [692, 281] width 568 height 26
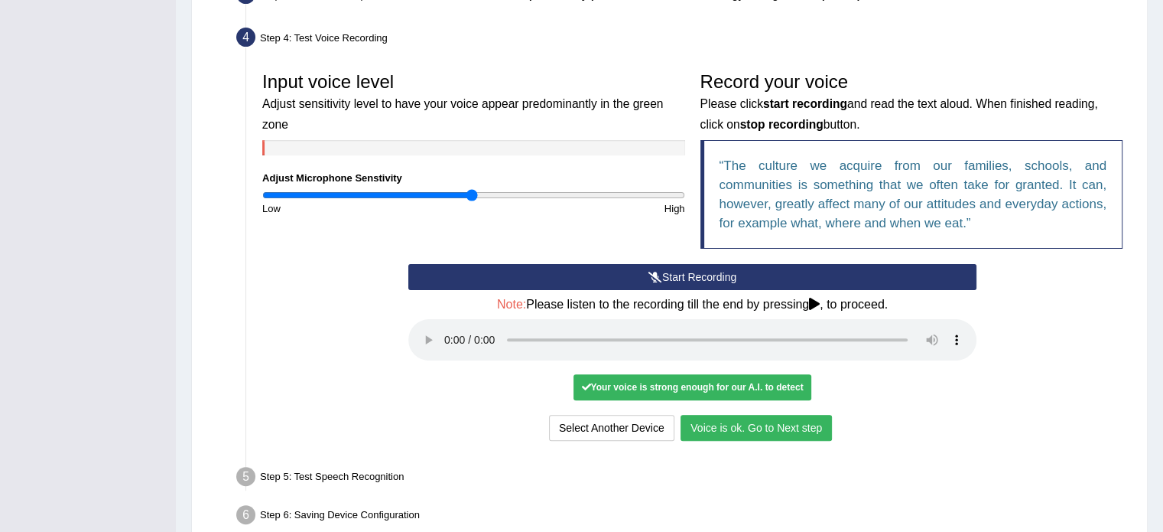
click at [714, 429] on button "Voice is ok. Go to Next step" at bounding box center [756, 428] width 151 height 26
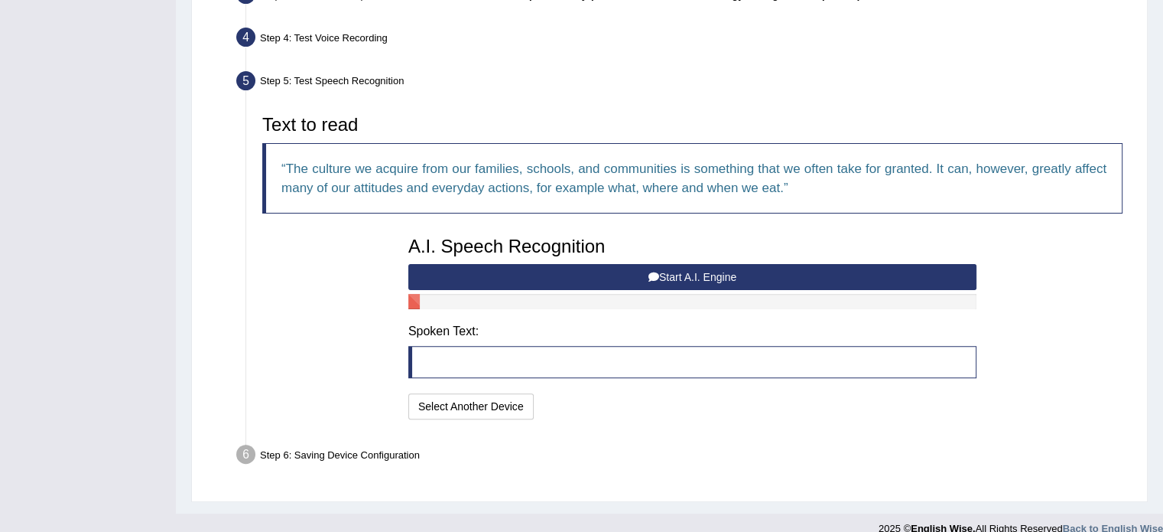
click at [656, 360] on blockquote at bounding box center [692, 362] width 568 height 32
click at [713, 272] on button "Start A.I. Engine" at bounding box center [692, 277] width 568 height 26
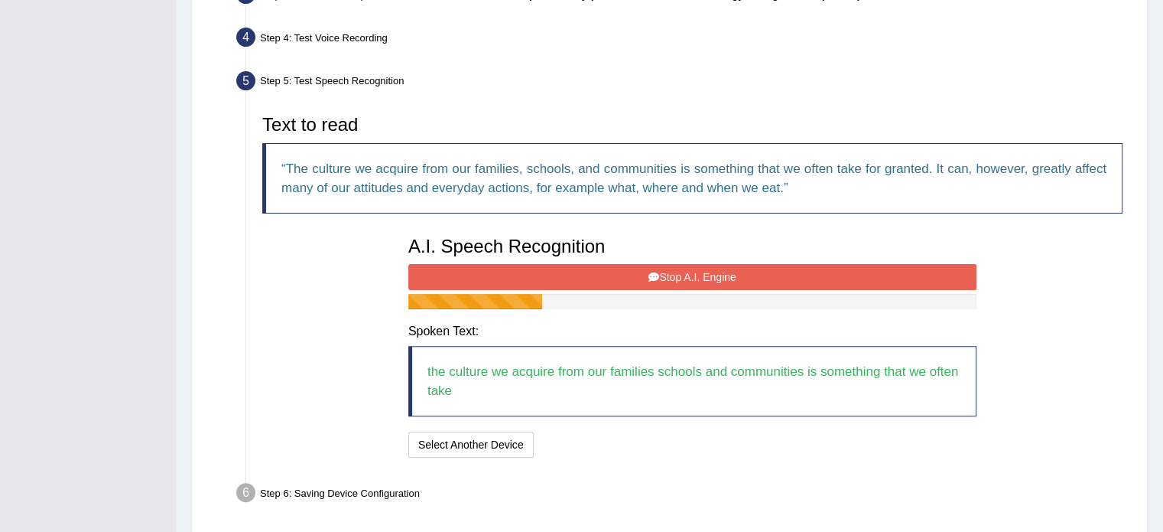
click at [713, 272] on button "Stop A.I. Engine" at bounding box center [692, 277] width 568 height 26
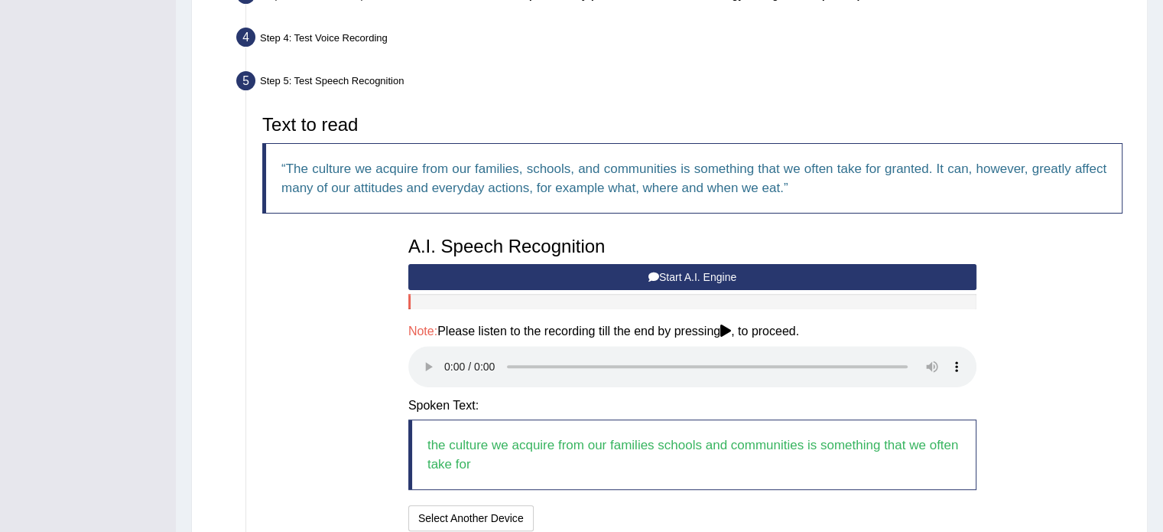
scroll to position [535, 0]
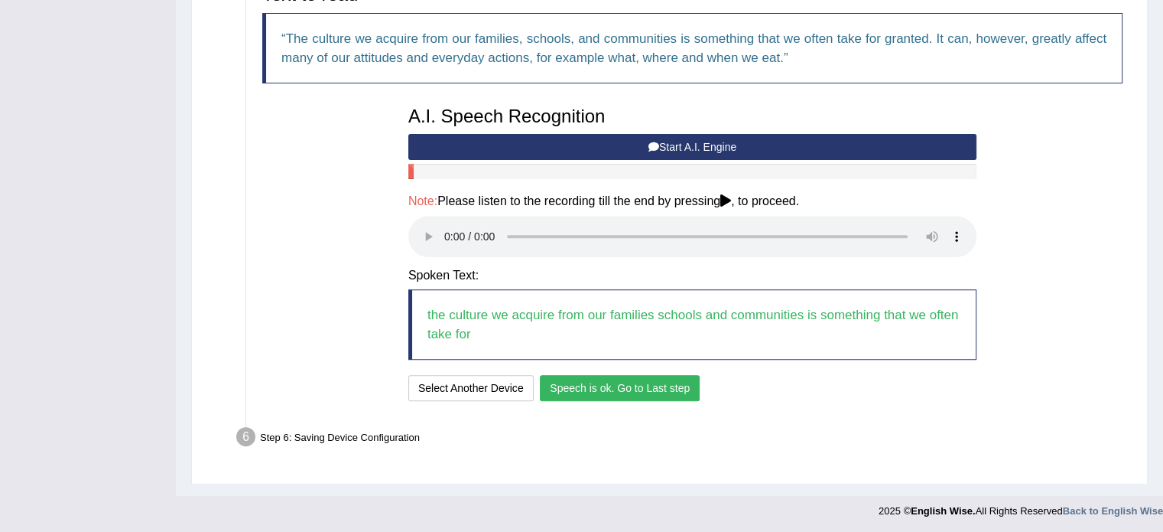
click at [649, 388] on button "Speech is ok. Go to Last step" at bounding box center [620, 388] width 160 height 26
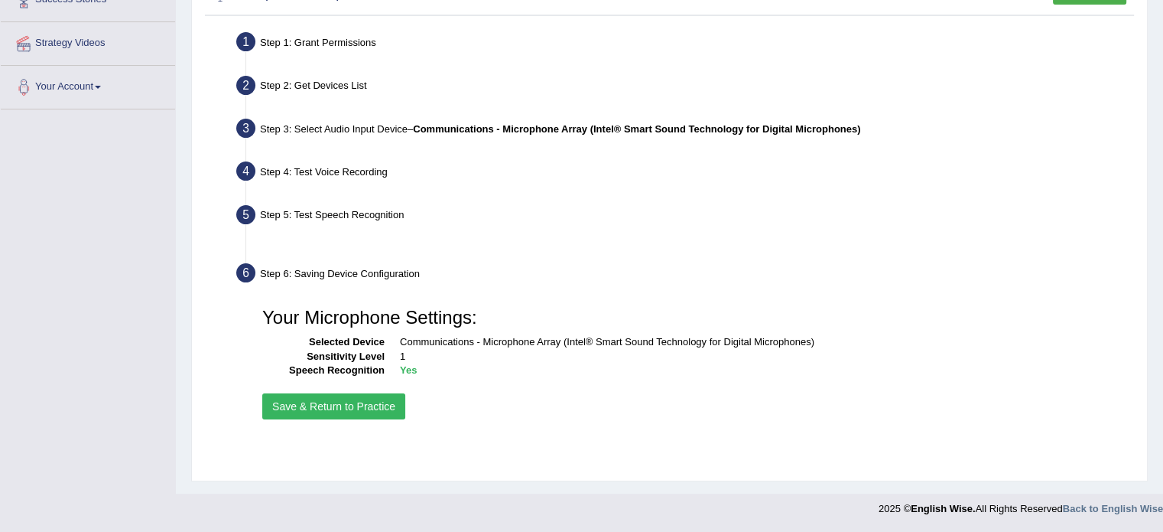
scroll to position [272, 0]
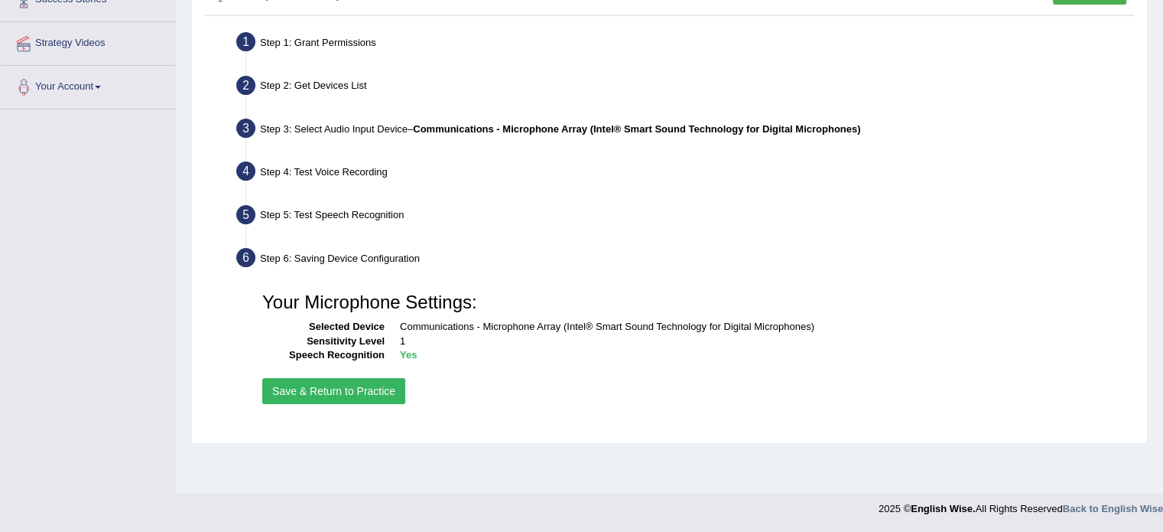
click at [348, 391] on button "Save & Return to Practice" at bounding box center [333, 391] width 143 height 26
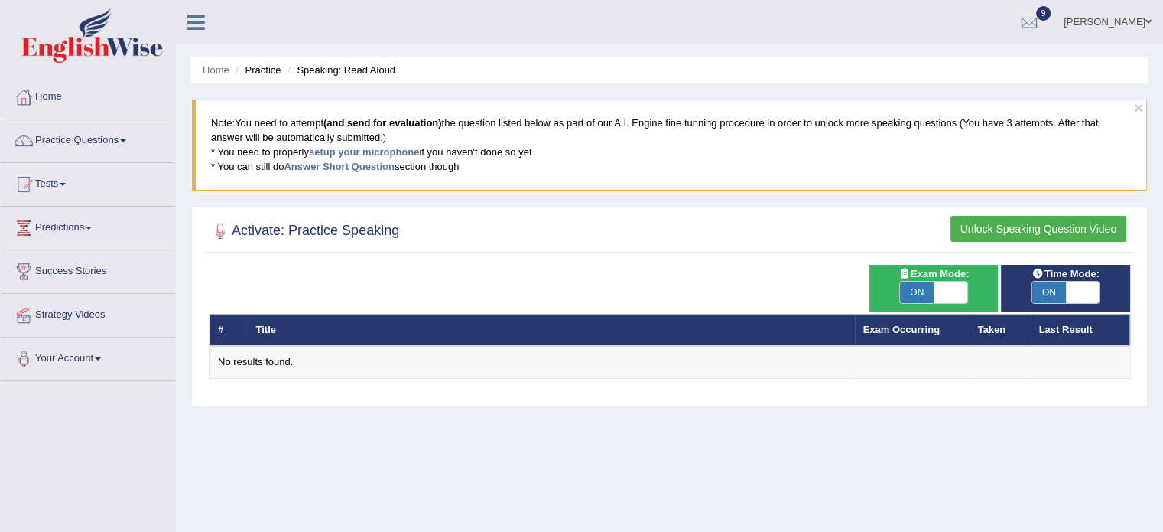
click at [335, 168] on link "Answer Short Question" at bounding box center [339, 166] width 110 height 11
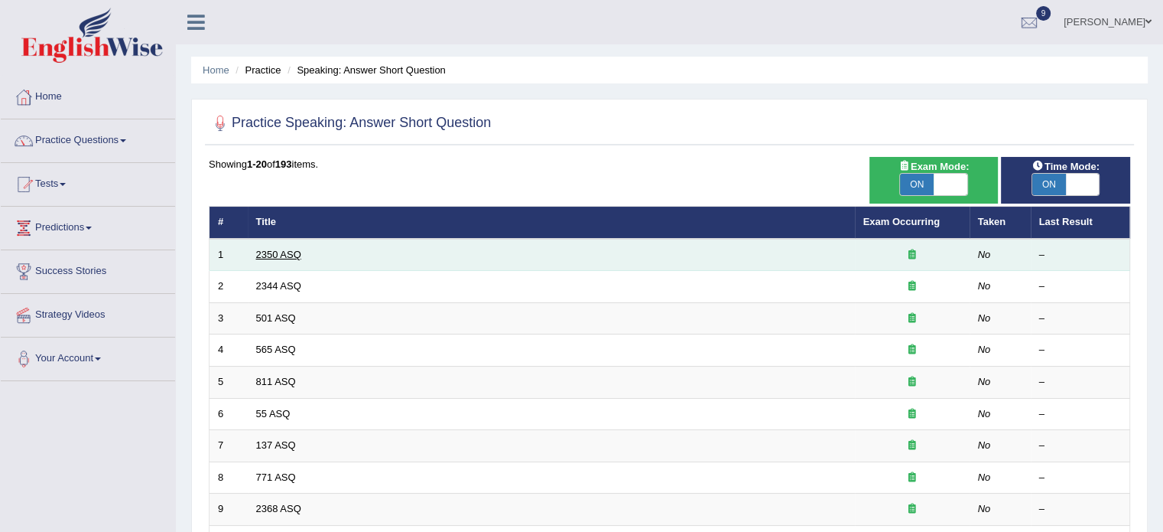
click at [288, 256] on link "2350 ASQ" at bounding box center [278, 254] width 45 height 11
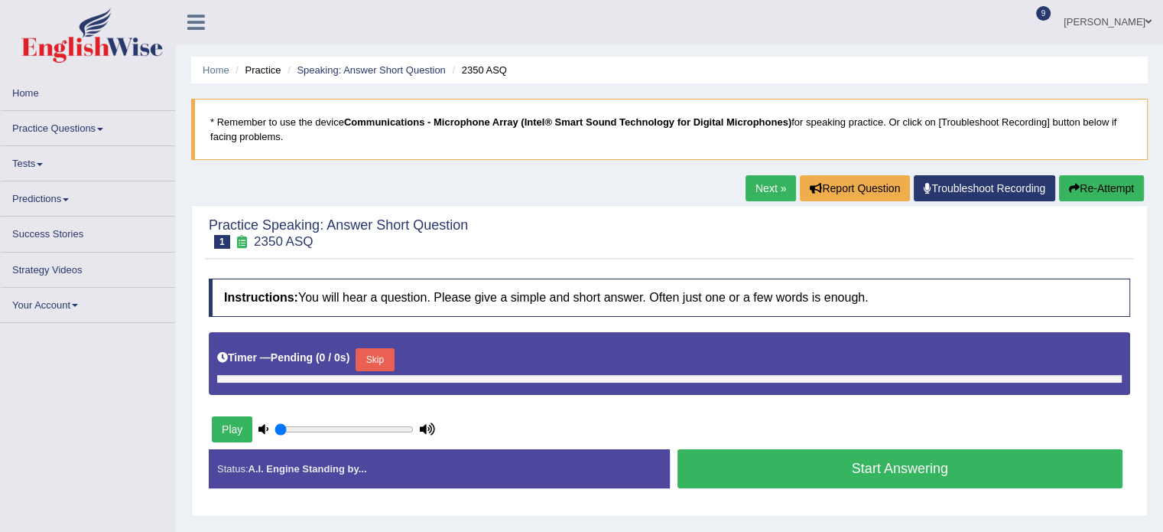
type input "1"
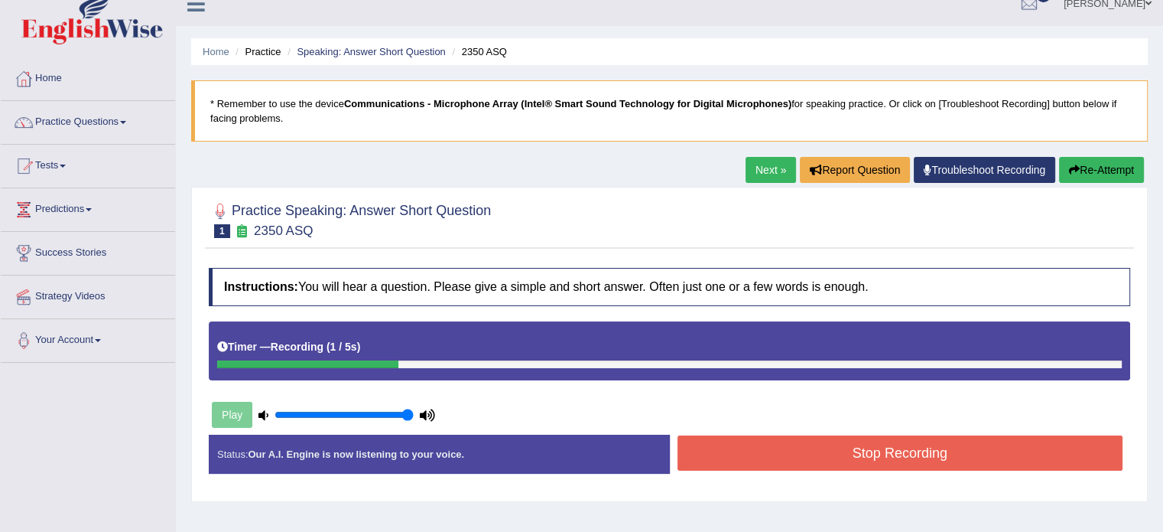
scroll to position [18, 0]
click at [716, 449] on button "Stop Recording" at bounding box center [901, 452] width 446 height 35
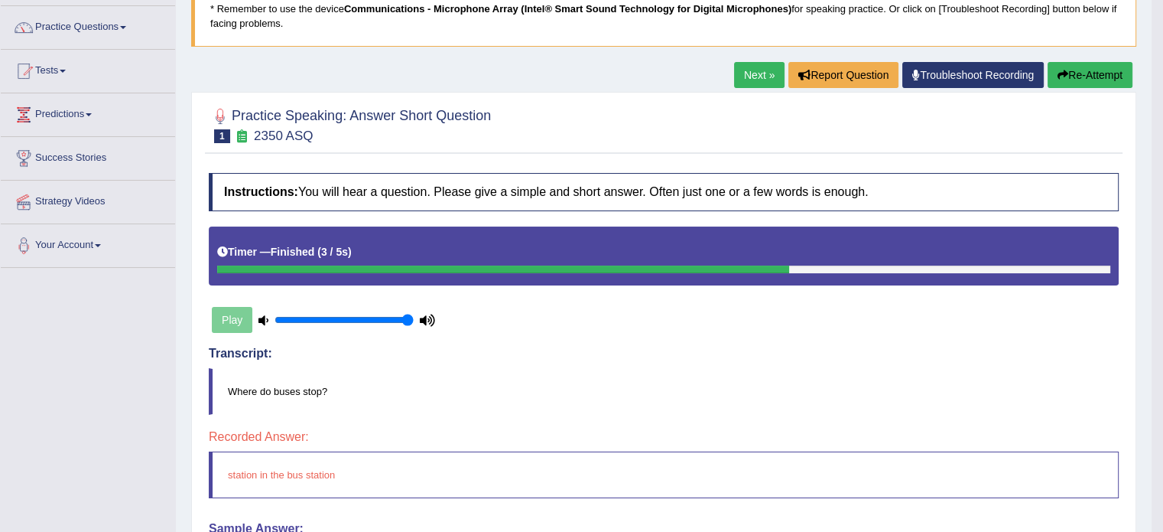
scroll to position [113, 0]
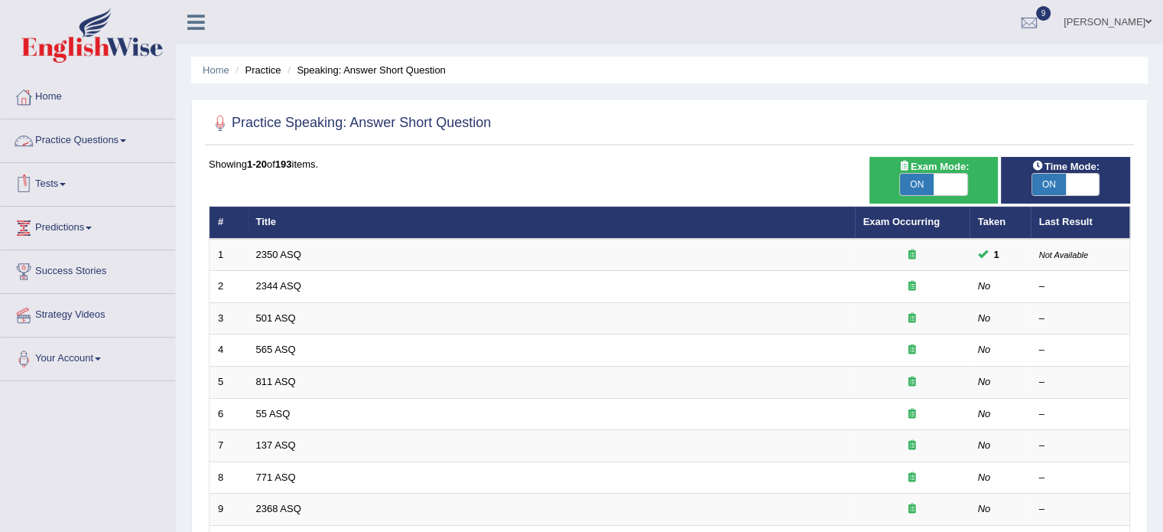
click at [95, 137] on link "Practice Questions" at bounding box center [88, 138] width 174 height 38
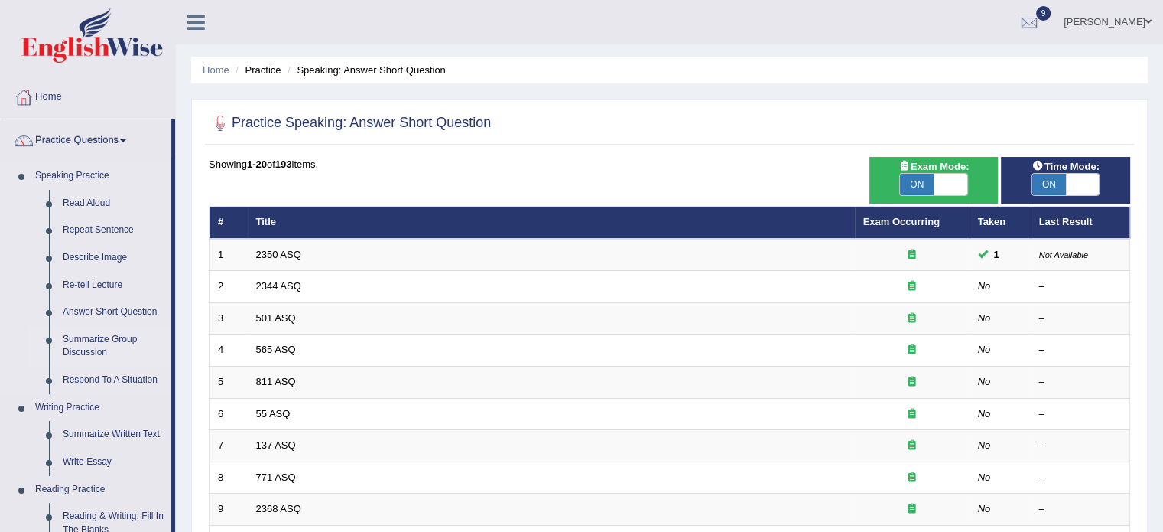
click at [119, 338] on link "Summarize Group Discussion" at bounding box center [114, 346] width 116 height 41
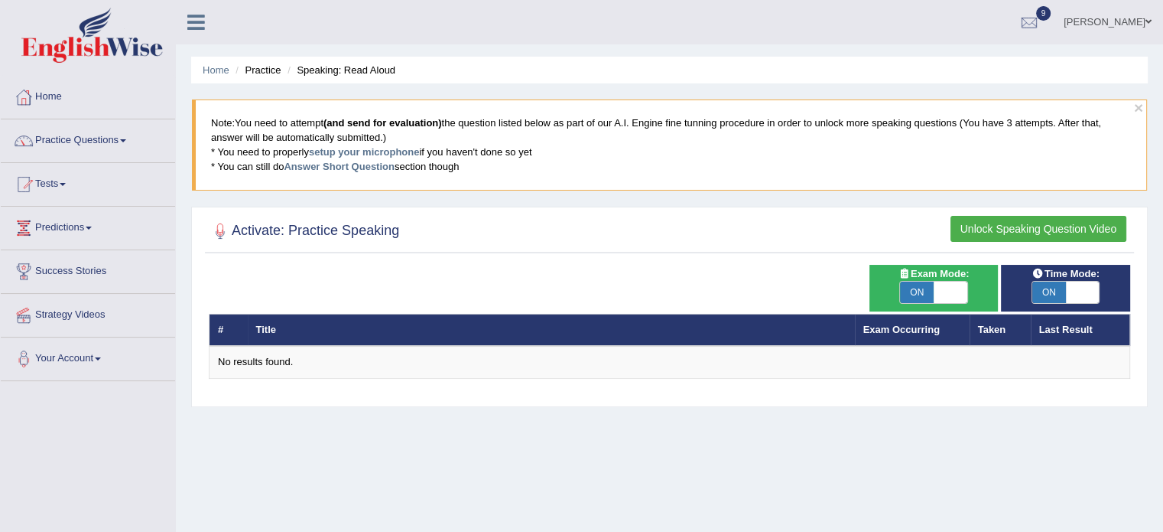
click at [368, 233] on h2 "Activate: Practice Speaking" at bounding box center [304, 231] width 190 height 23
click at [223, 231] on div at bounding box center [220, 231] width 23 height 23
click at [949, 297] on span at bounding box center [951, 291] width 34 height 21
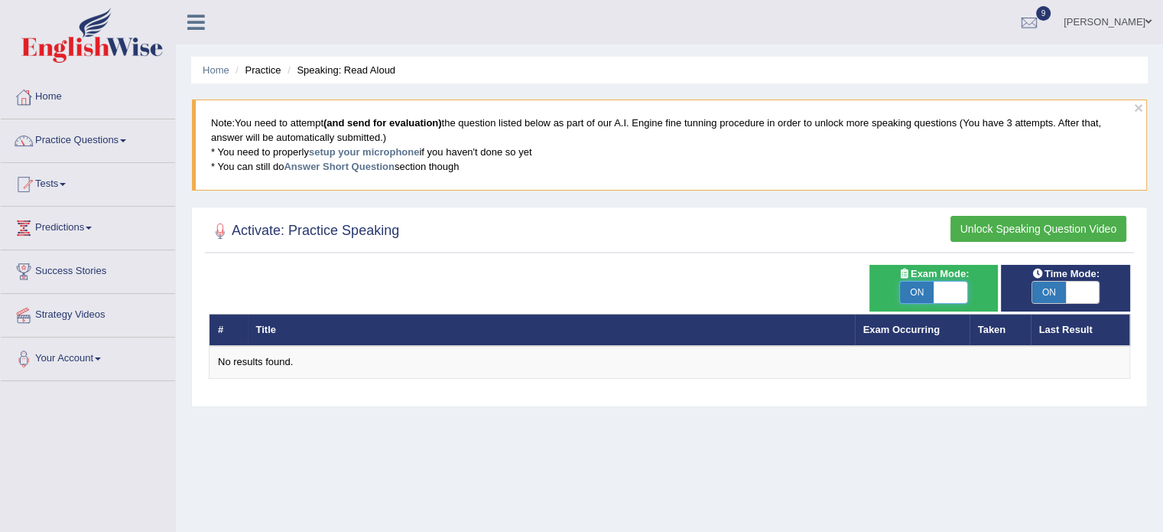
checkbox input "false"
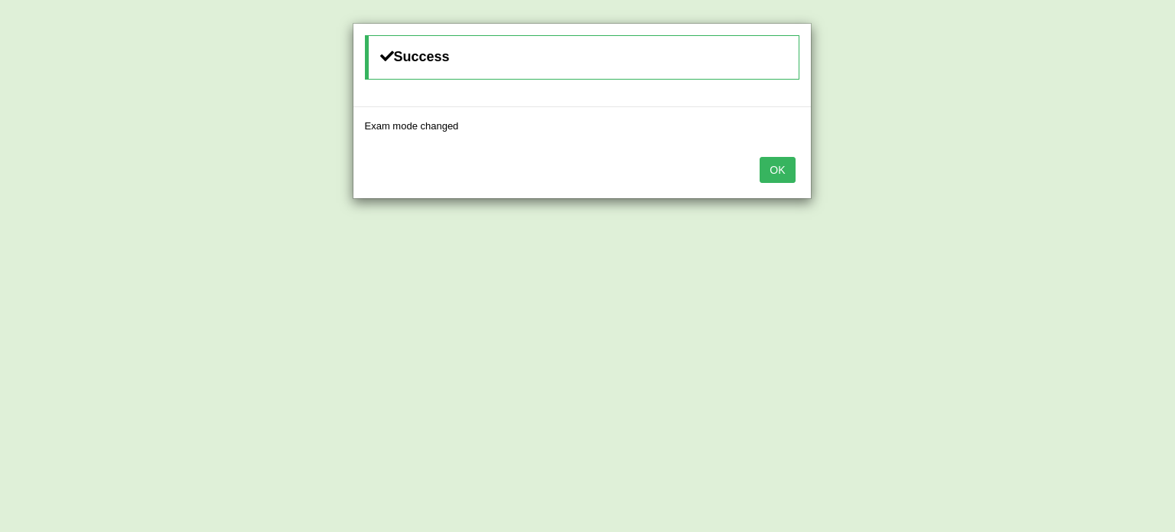
click at [783, 166] on button "OK" at bounding box center [777, 170] width 35 height 26
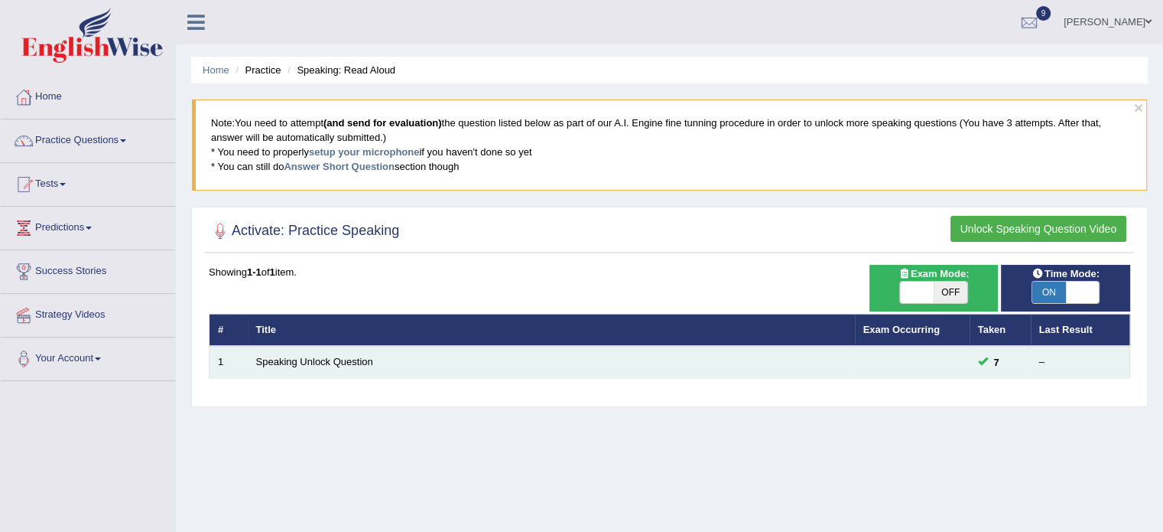
click at [376, 366] on td "Speaking Unlock Question" at bounding box center [551, 362] width 607 height 32
click at [381, 360] on td "Speaking Unlock Question" at bounding box center [551, 362] width 607 height 32
click at [343, 357] on link "Speaking Unlock Question" at bounding box center [314, 361] width 117 height 11
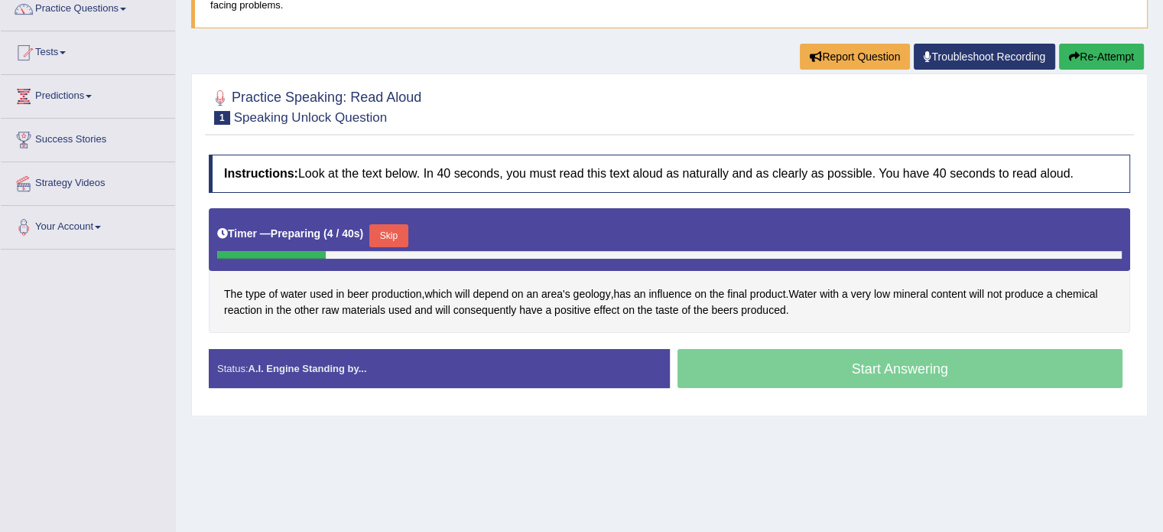
scroll to position [132, 0]
click at [400, 228] on button "Skip" at bounding box center [388, 235] width 38 height 23
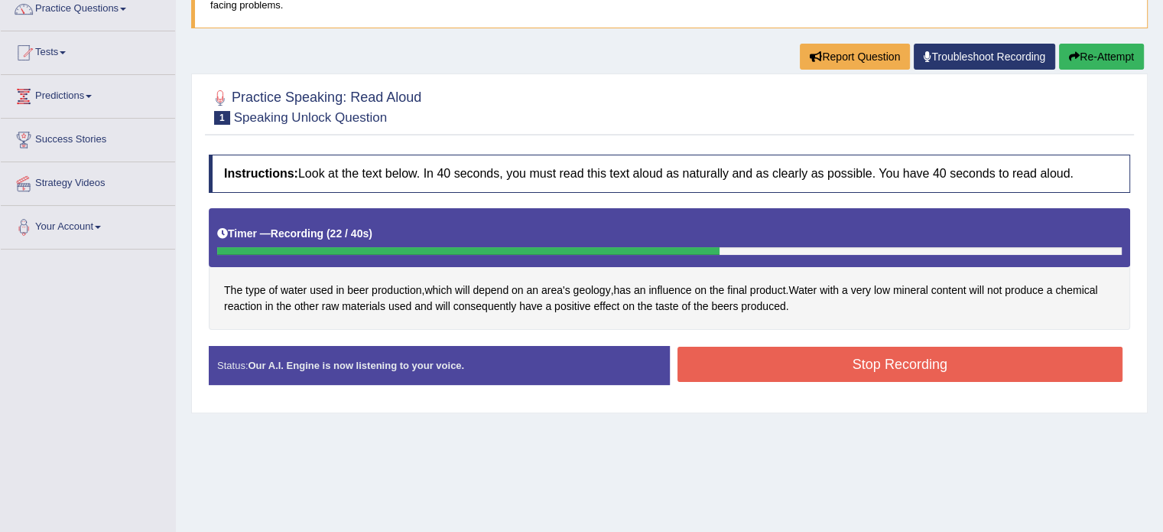
click at [693, 351] on button "Stop Recording" at bounding box center [901, 364] width 446 height 35
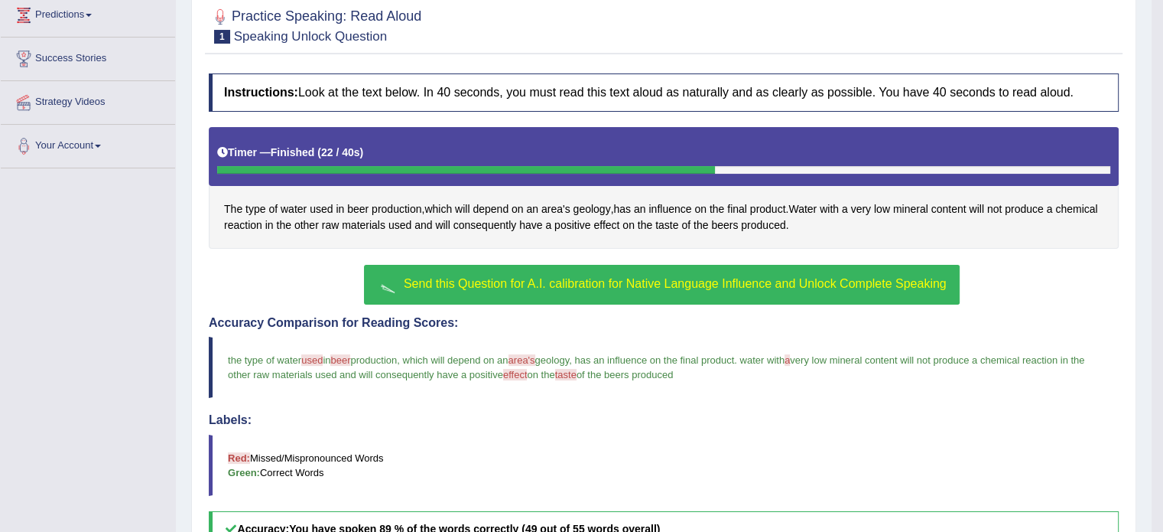
scroll to position [231, 0]
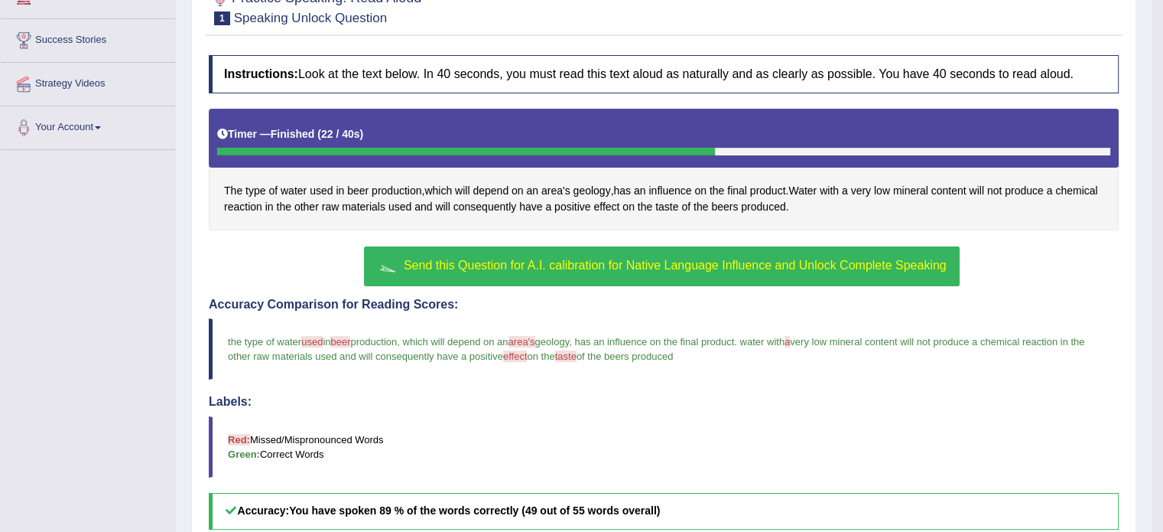
click at [654, 262] on span "Send this Question for A.I. calibration for Native Language Influence and Unloc…" at bounding box center [675, 265] width 543 height 13
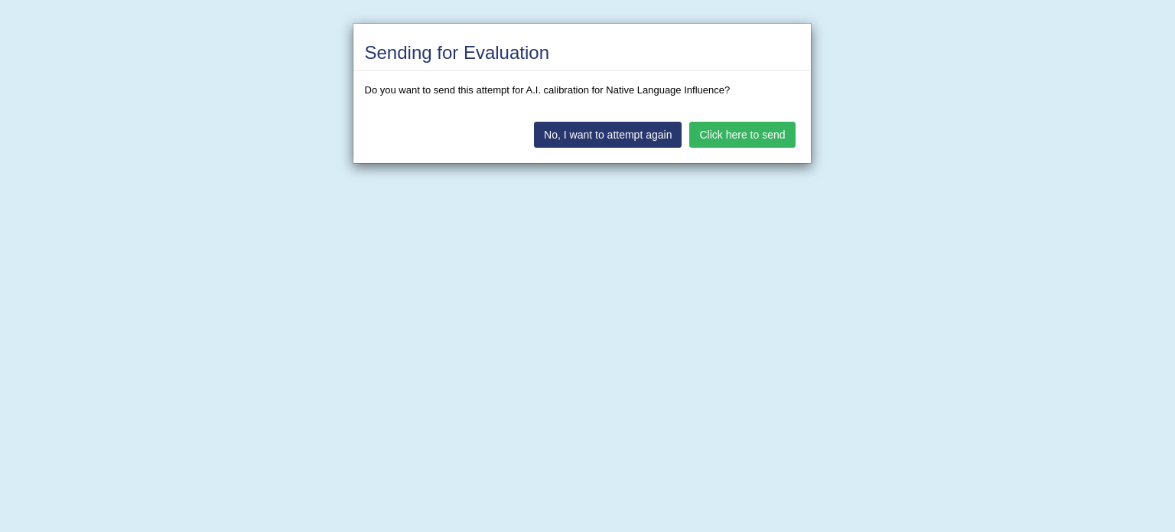
click at [716, 136] on button "Click here to send" at bounding box center [742, 135] width 106 height 26
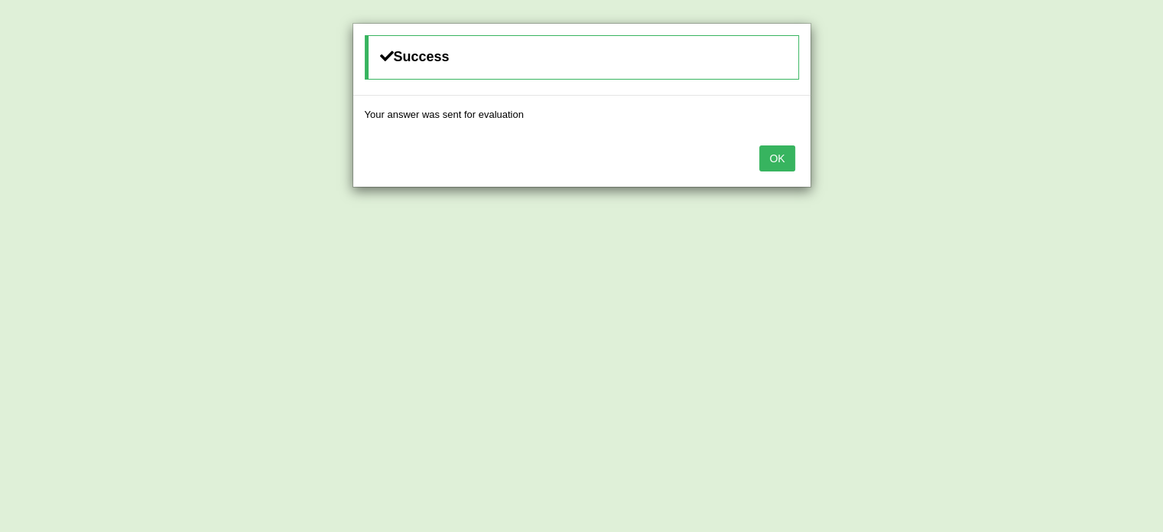
click at [772, 152] on button "OK" at bounding box center [777, 158] width 35 height 26
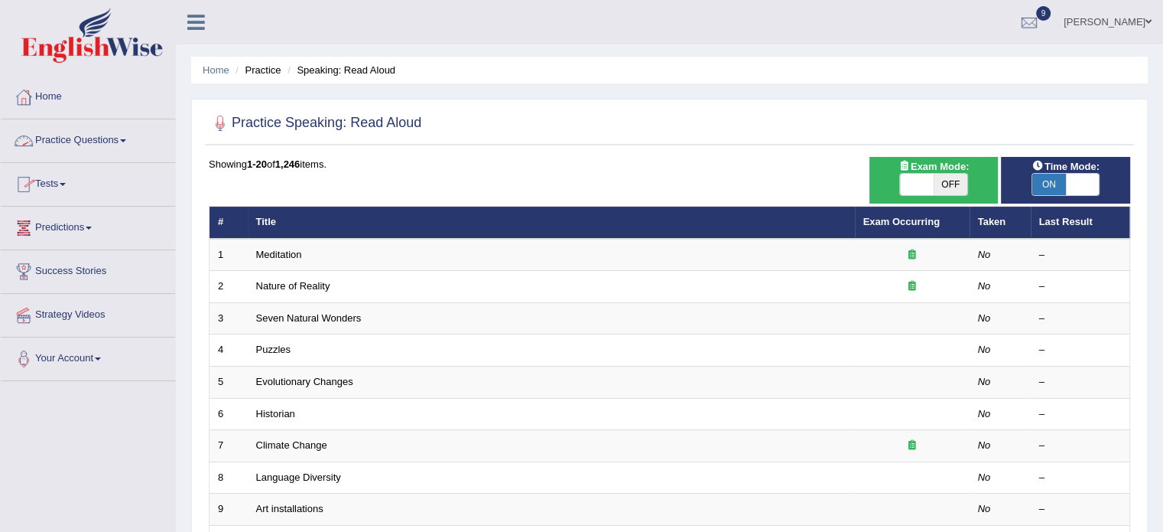
click at [120, 143] on link "Practice Questions" at bounding box center [88, 138] width 174 height 38
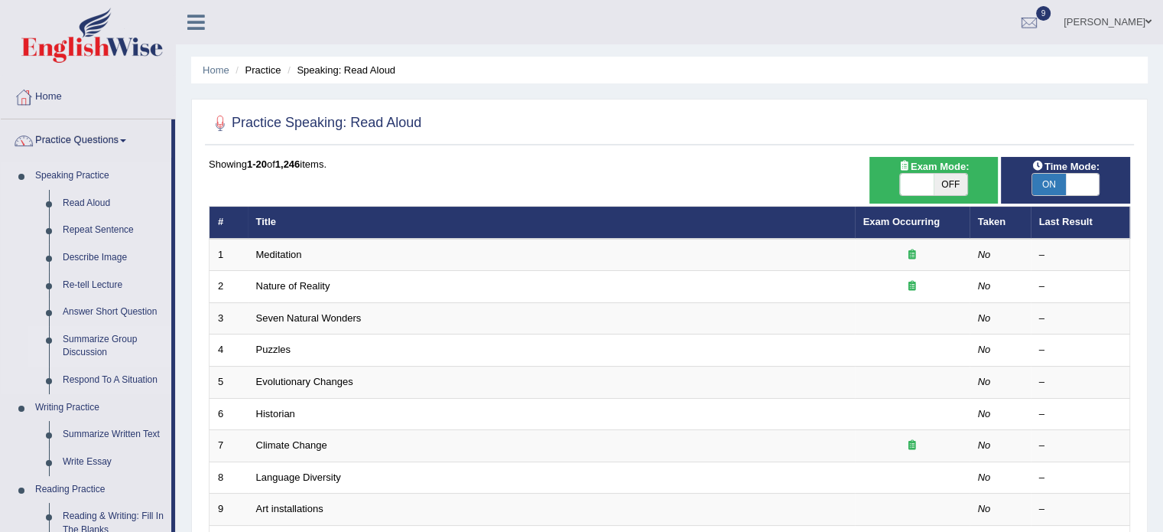
click at [97, 343] on link "Summarize Group Discussion" at bounding box center [114, 346] width 116 height 41
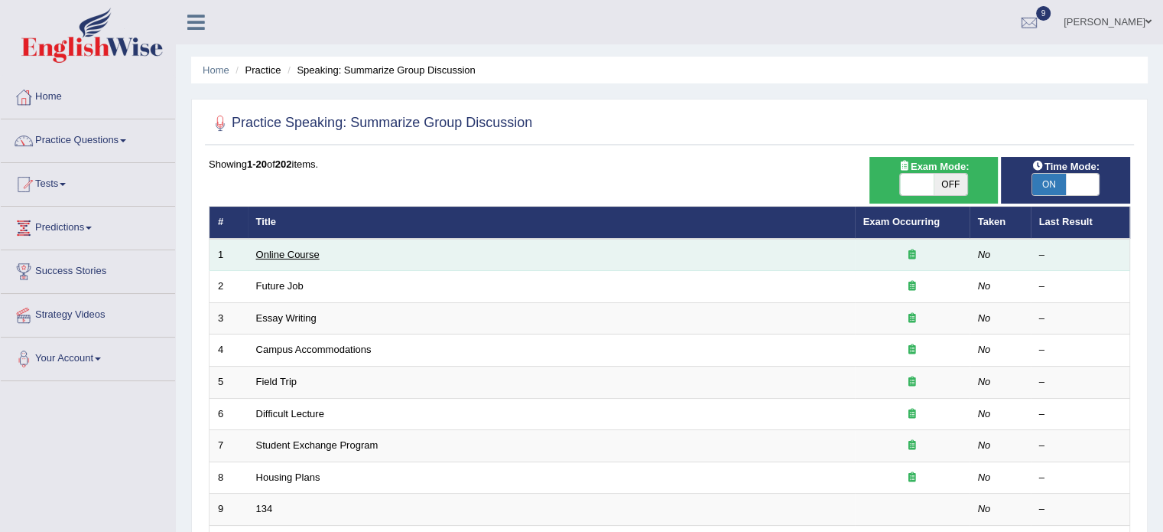
click at [278, 255] on link "Online Course" at bounding box center [287, 254] width 63 height 11
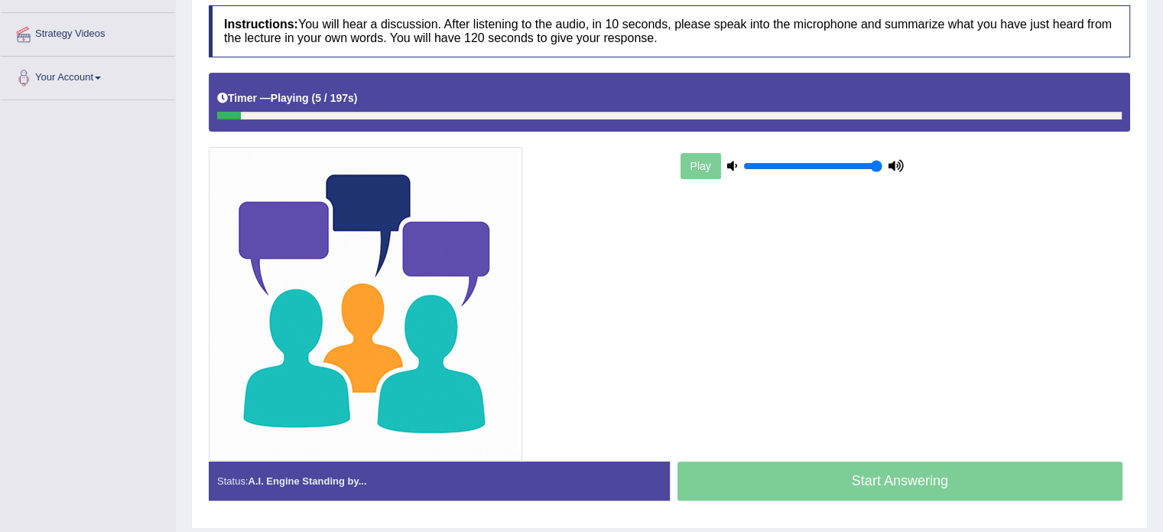
scroll to position [281, 0]
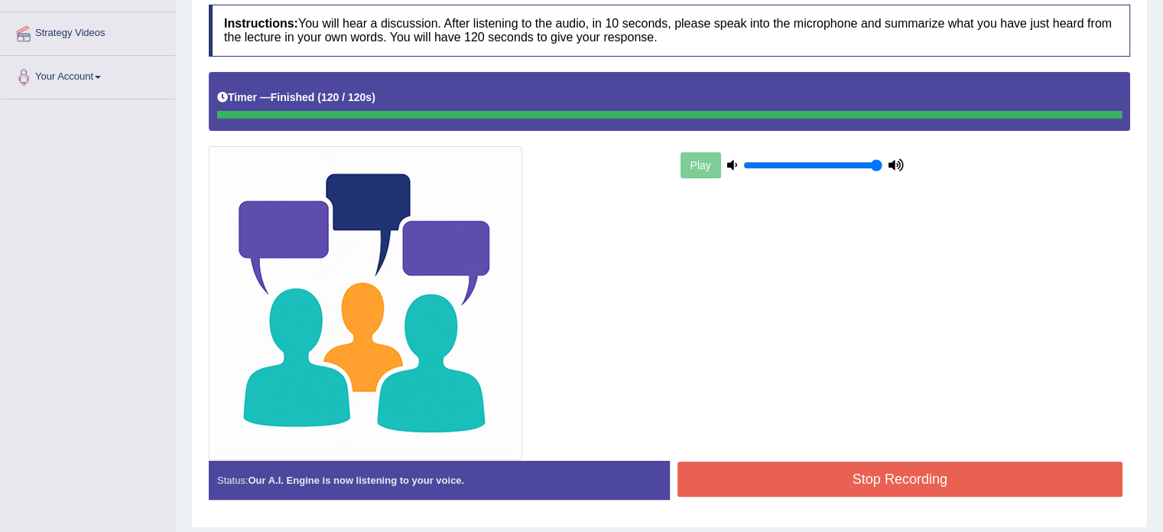
click at [797, 477] on button "Stop Recording" at bounding box center [901, 478] width 446 height 35
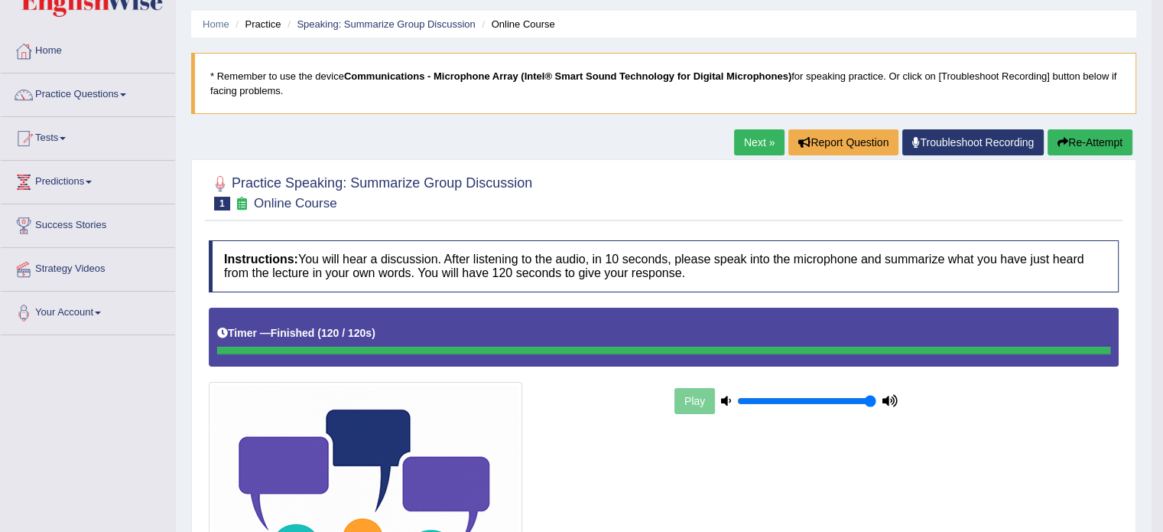
scroll to position [45, 0]
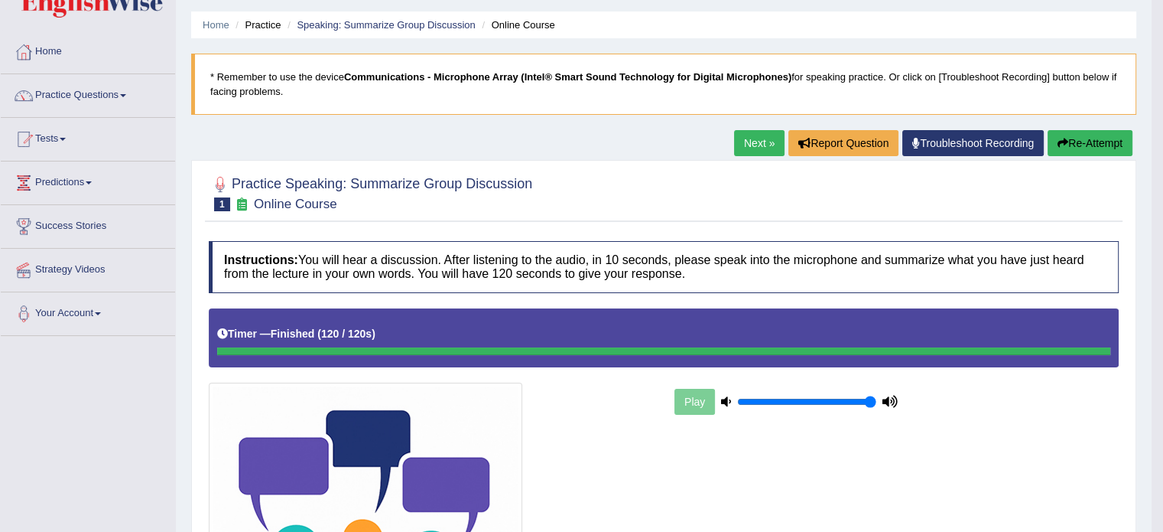
click at [119, 97] on link "Practice Questions" at bounding box center [88, 93] width 174 height 38
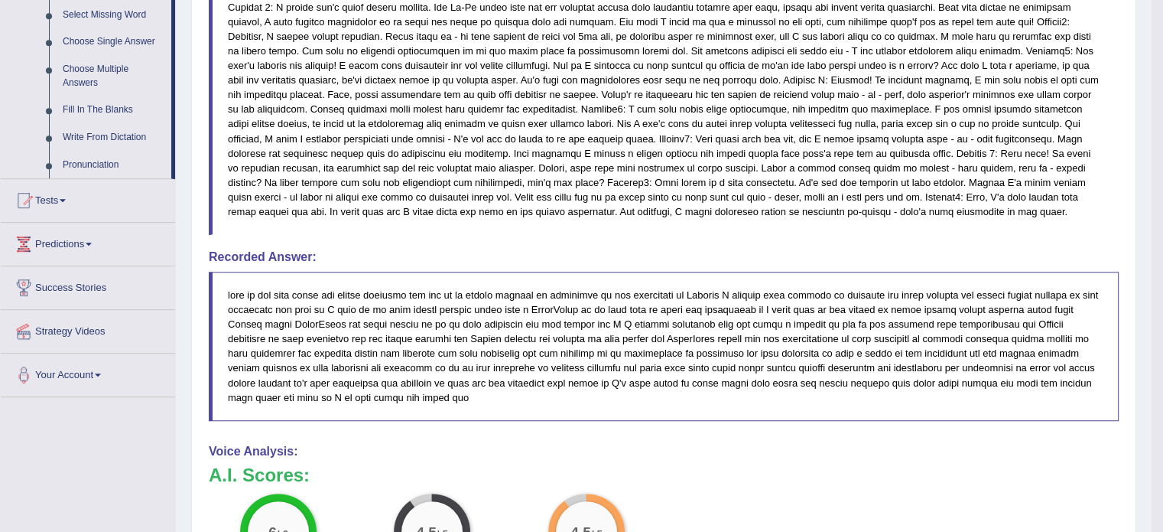
scroll to position [857, 0]
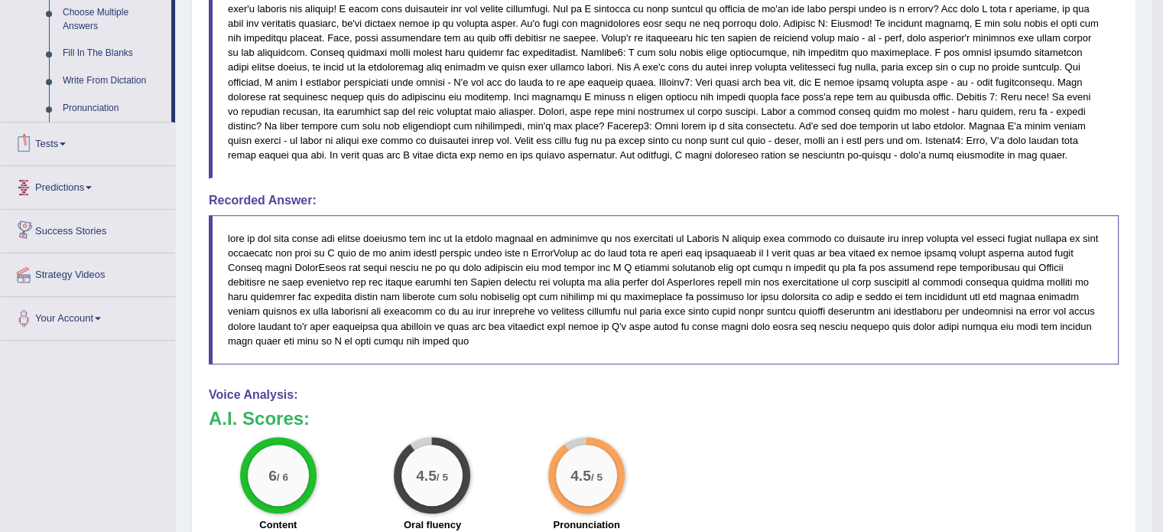
click at [65, 138] on link "Tests" at bounding box center [88, 141] width 174 height 38
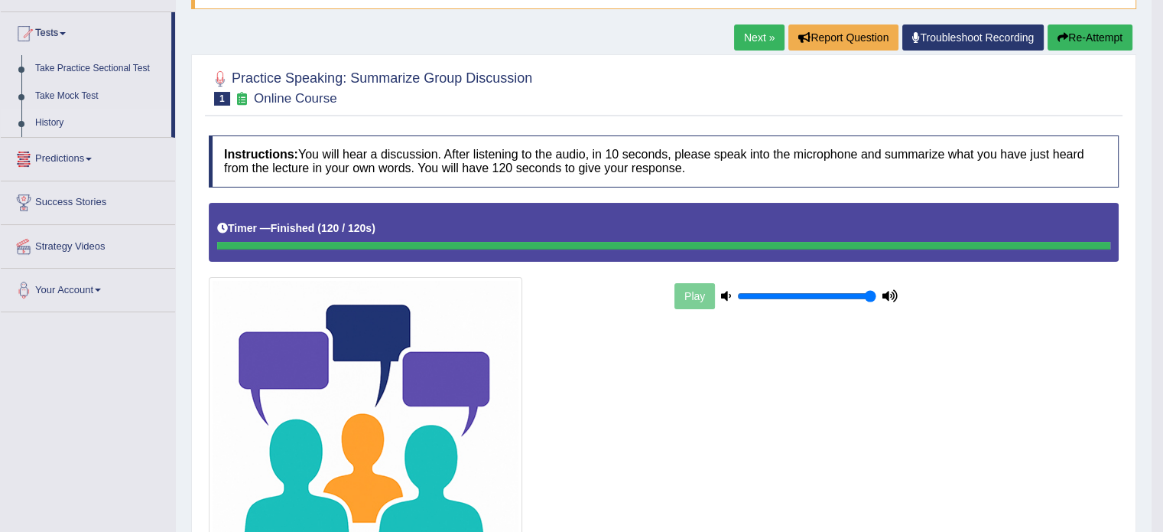
scroll to position [145, 0]
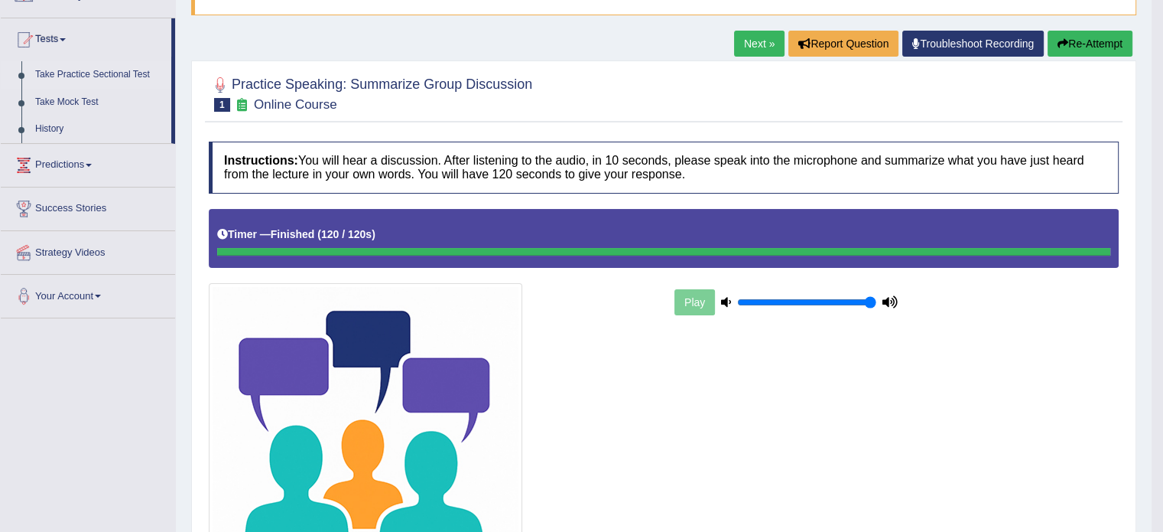
click at [80, 74] on link "Take Practice Sectional Test" at bounding box center [99, 75] width 143 height 28
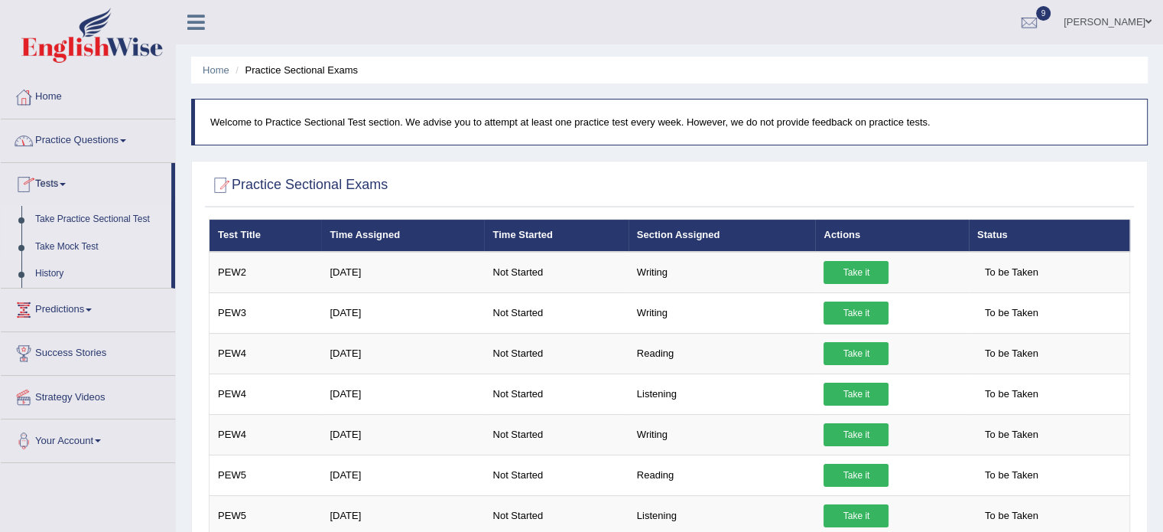
click at [71, 246] on link "Take Mock Test" at bounding box center [99, 247] width 143 height 28
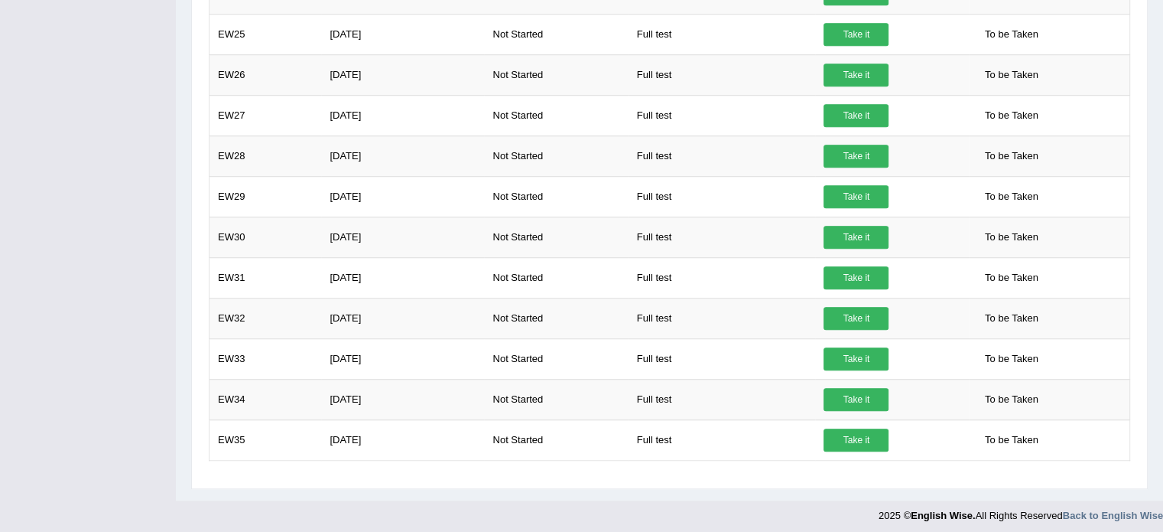
scroll to position [1089, 0]
